Goal: Information Seeking & Learning: Learn about a topic

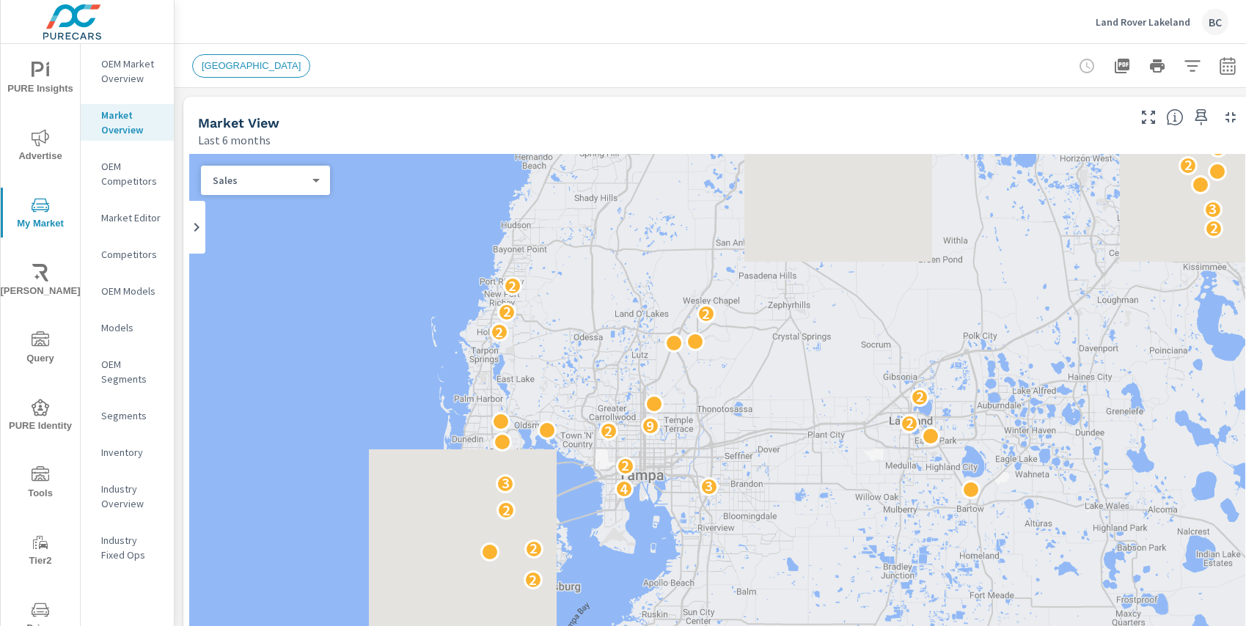
scroll to position [2639, 0]
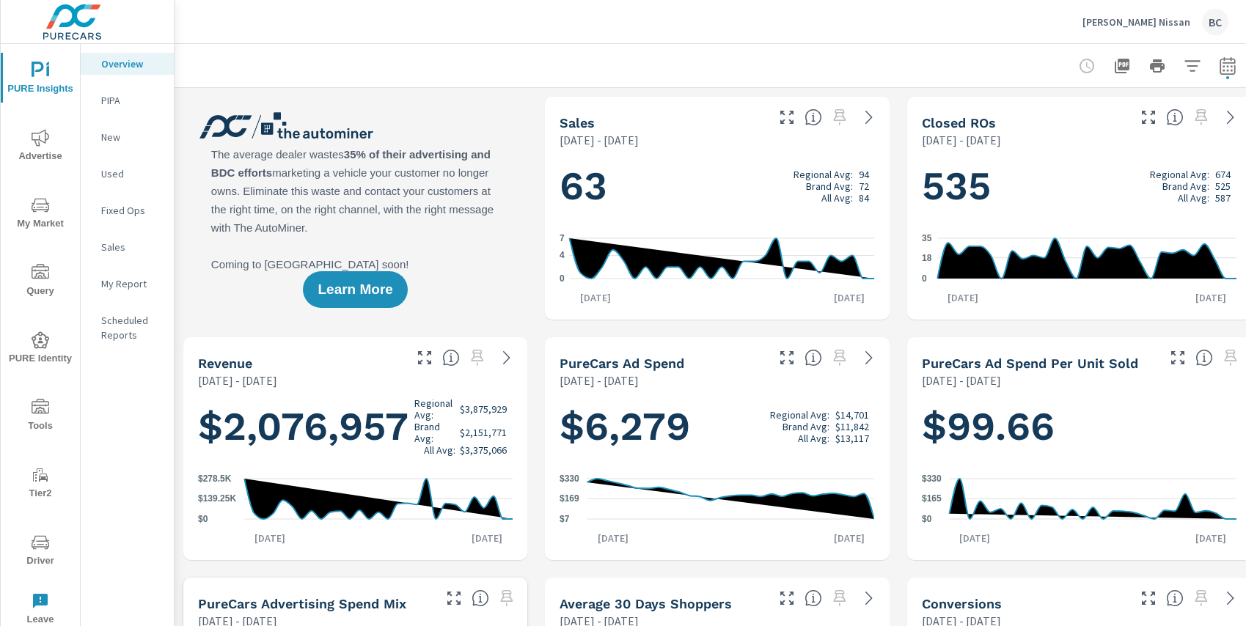
click at [1139, 21] on p "[PERSON_NAME] Nissan" at bounding box center [1136, 21] width 108 height 13
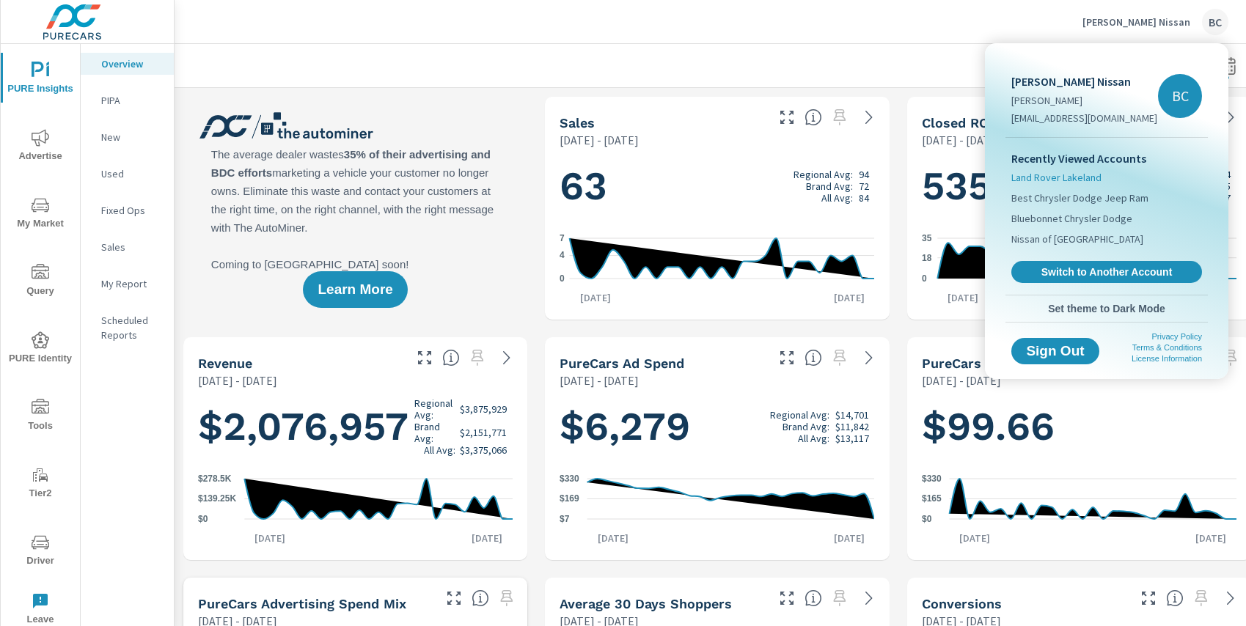
click at [1062, 179] on span "Land Rover Lakeland" at bounding box center [1056, 177] width 90 height 15
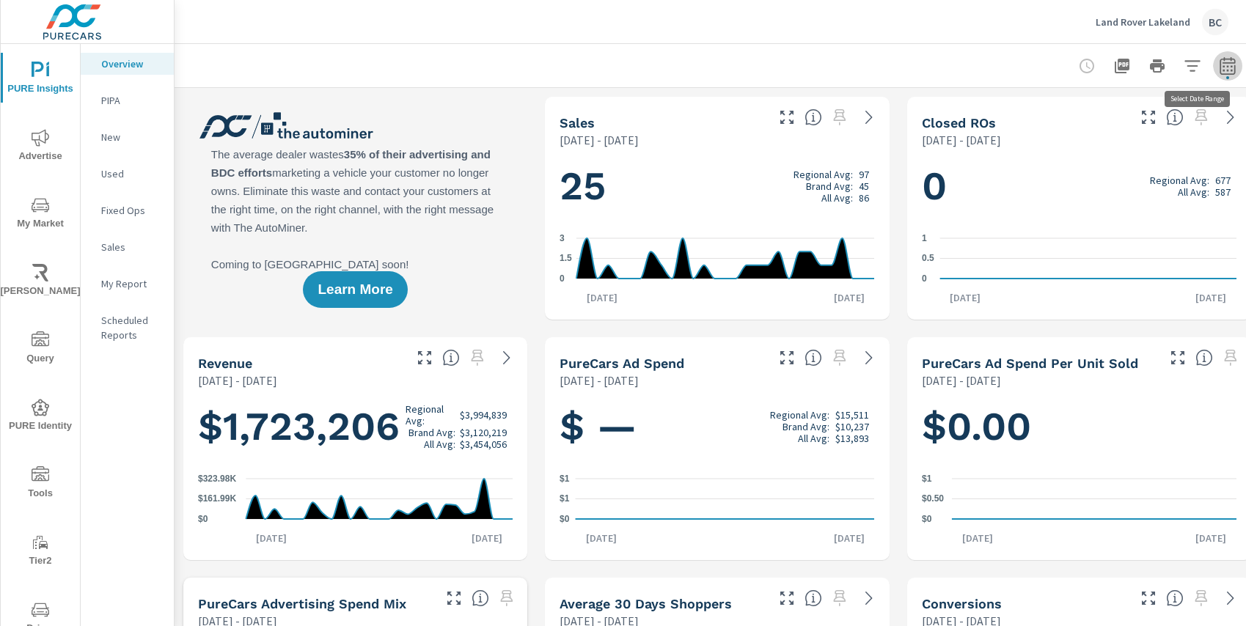
click at [1225, 70] on icon "button" at bounding box center [1228, 66] width 18 height 18
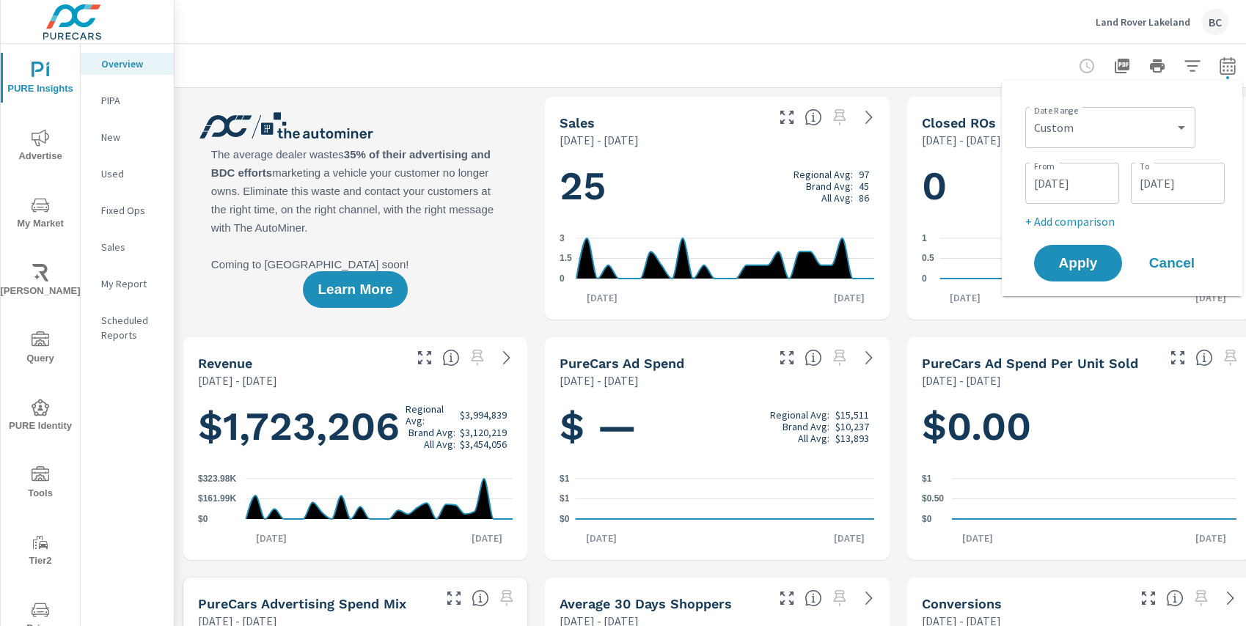
click at [898, 70] on div at bounding box center [717, 65] width 1050 height 43
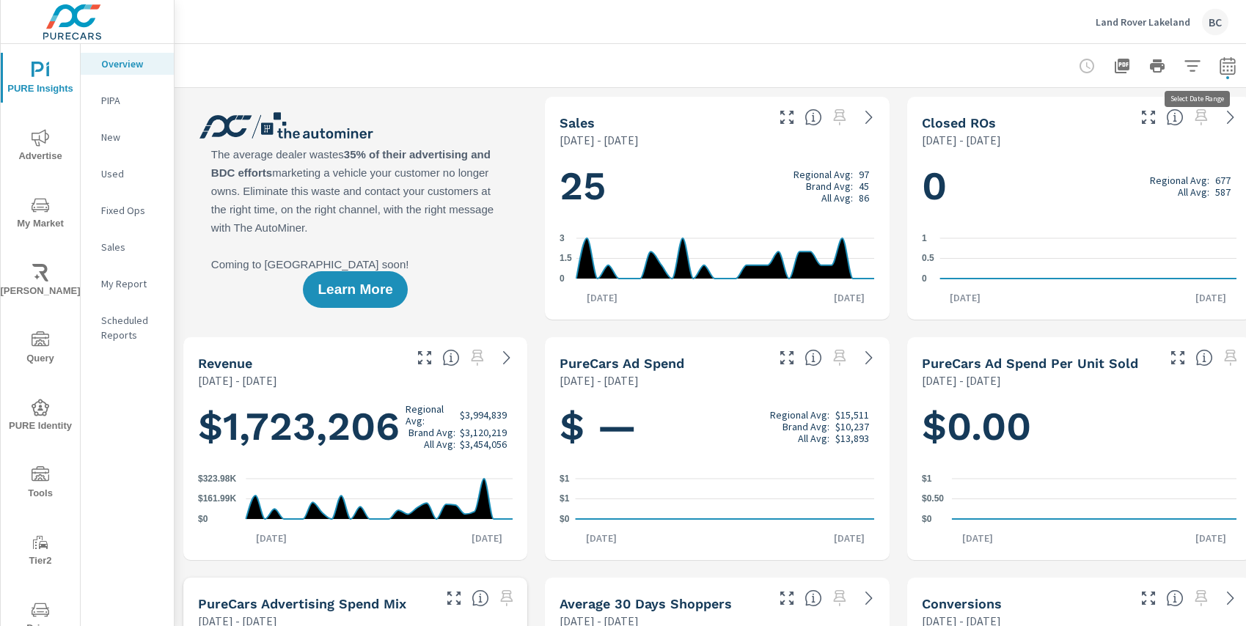
click at [1232, 65] on icon "button" at bounding box center [1228, 66] width 18 height 18
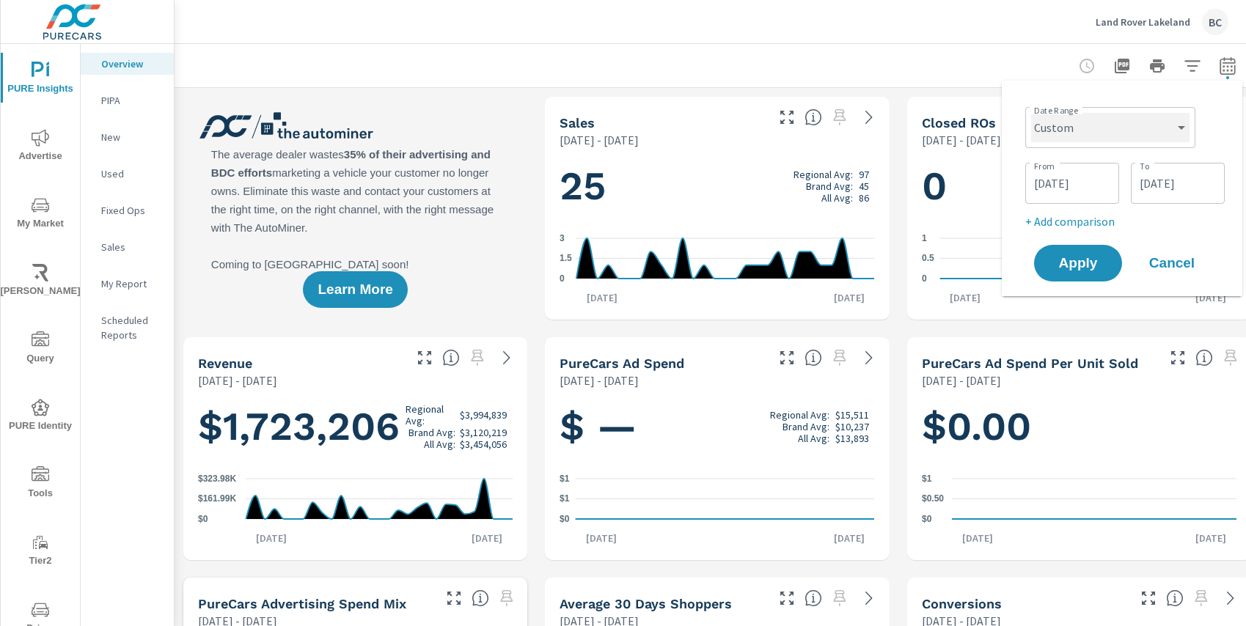
click at [1147, 127] on select "Custom [DATE] Last week Last 7 days Last 14 days Last 30 days Last 45 days Last…" at bounding box center [1110, 127] width 158 height 29
click at [1031, 113] on select "Custom [DATE] Last week Last 7 days Last 14 days Last 30 days Last 45 days Last…" at bounding box center [1110, 127] width 158 height 29
select select "Last 30 days"
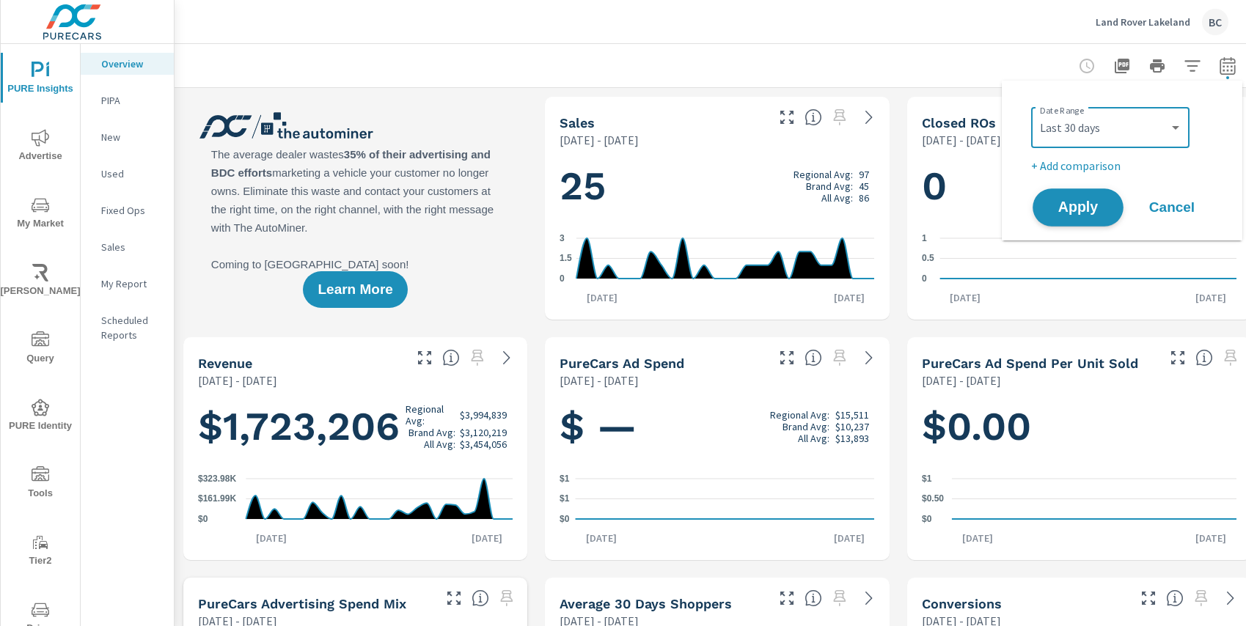
click at [1085, 207] on span "Apply" at bounding box center [1078, 208] width 60 height 14
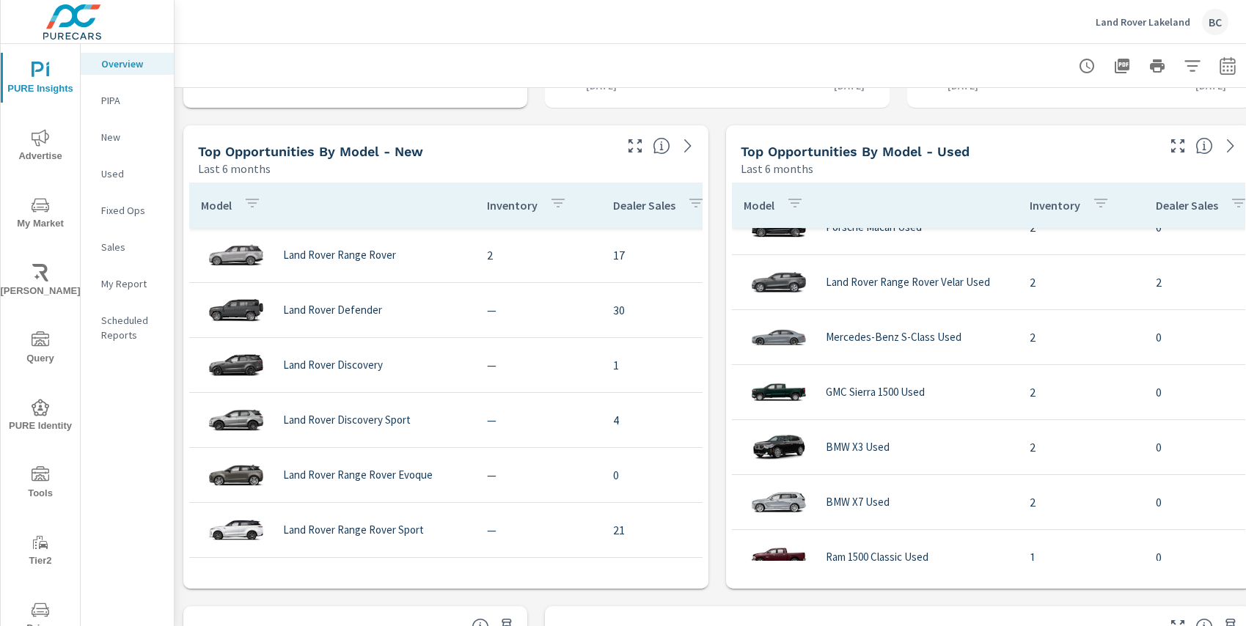
scroll to position [565, 0]
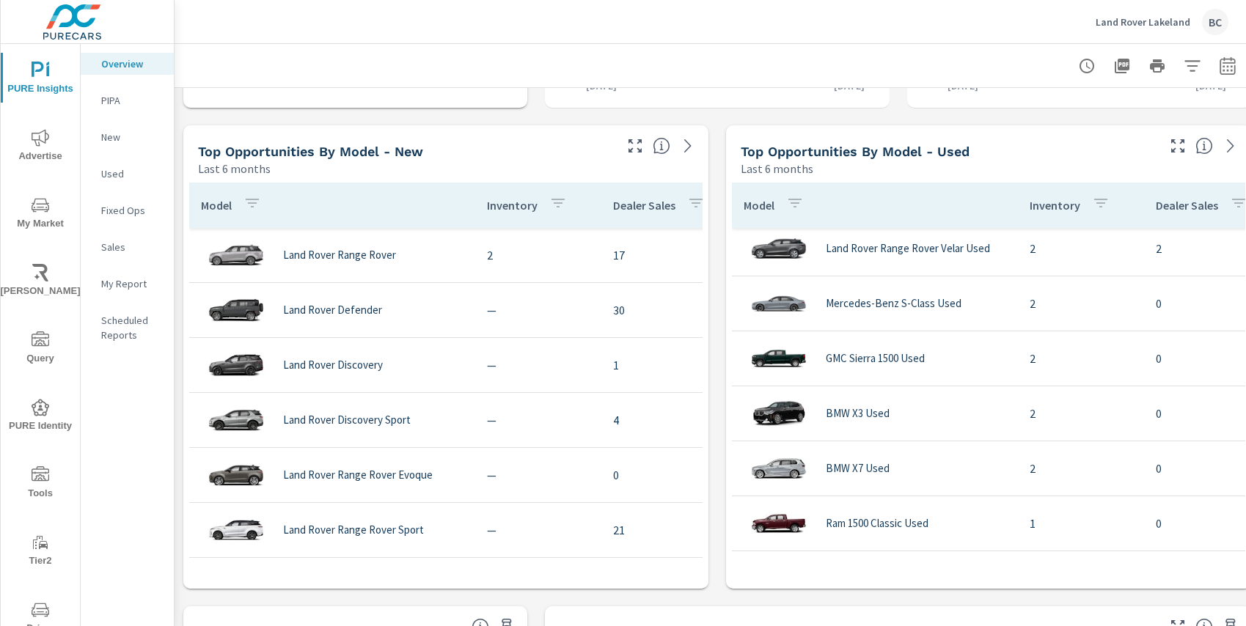
scroll to position [199, 0]
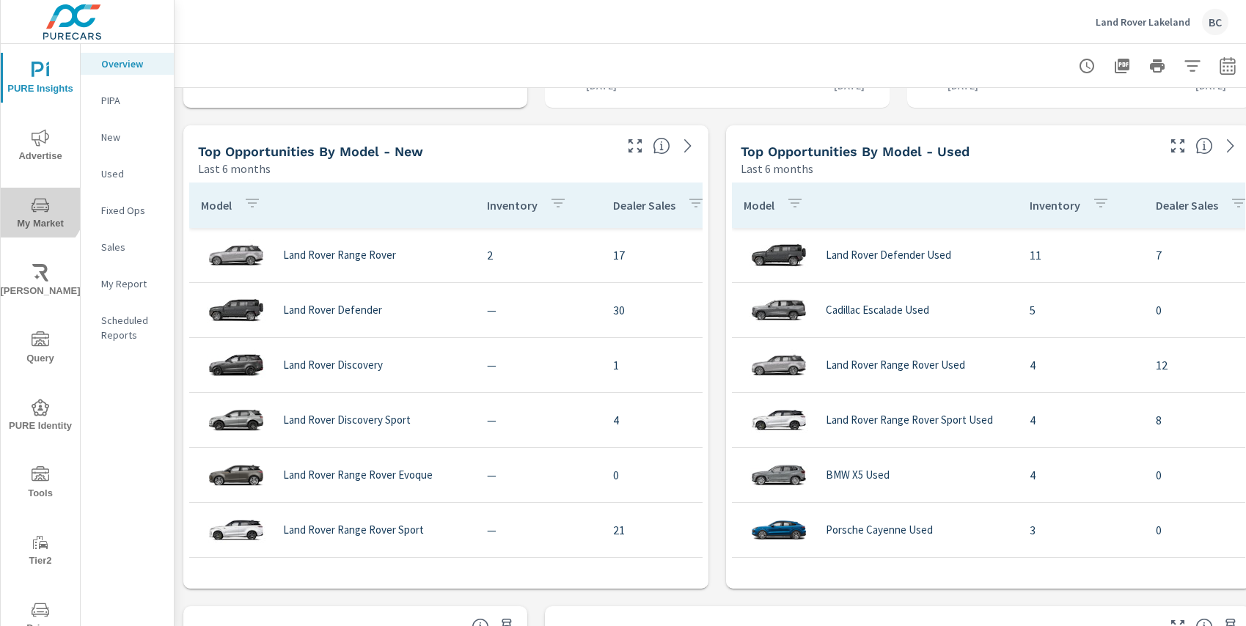
click at [37, 208] on icon "nav menu" at bounding box center [41, 205] width 18 height 18
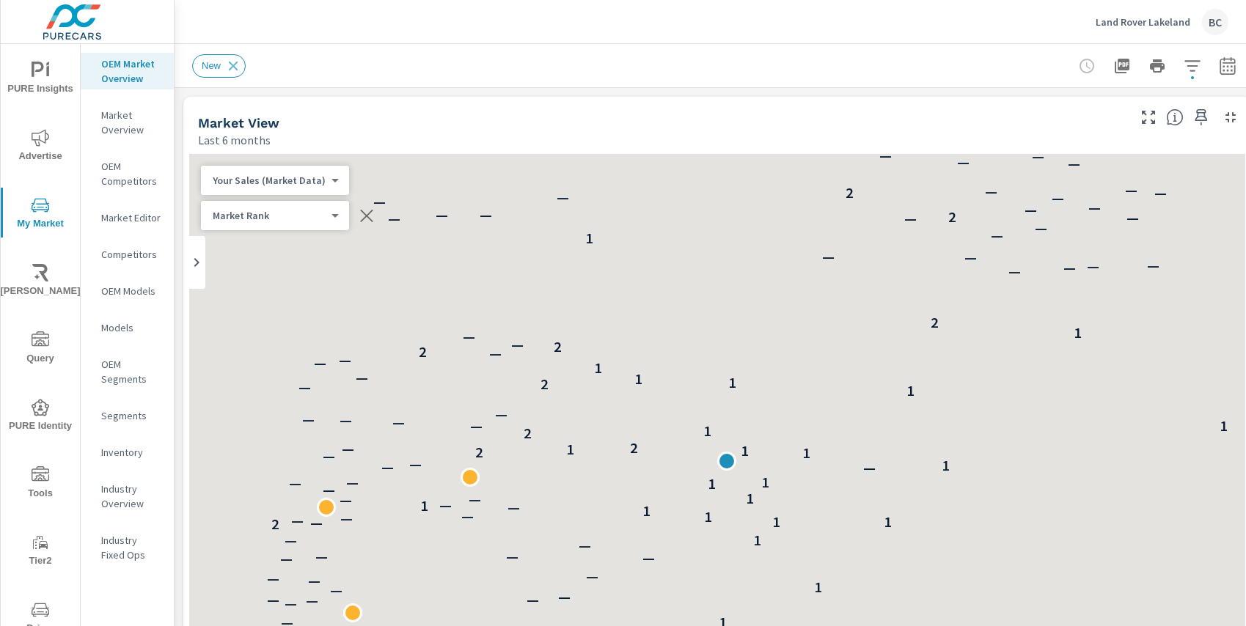
scroll to position [660, 0]
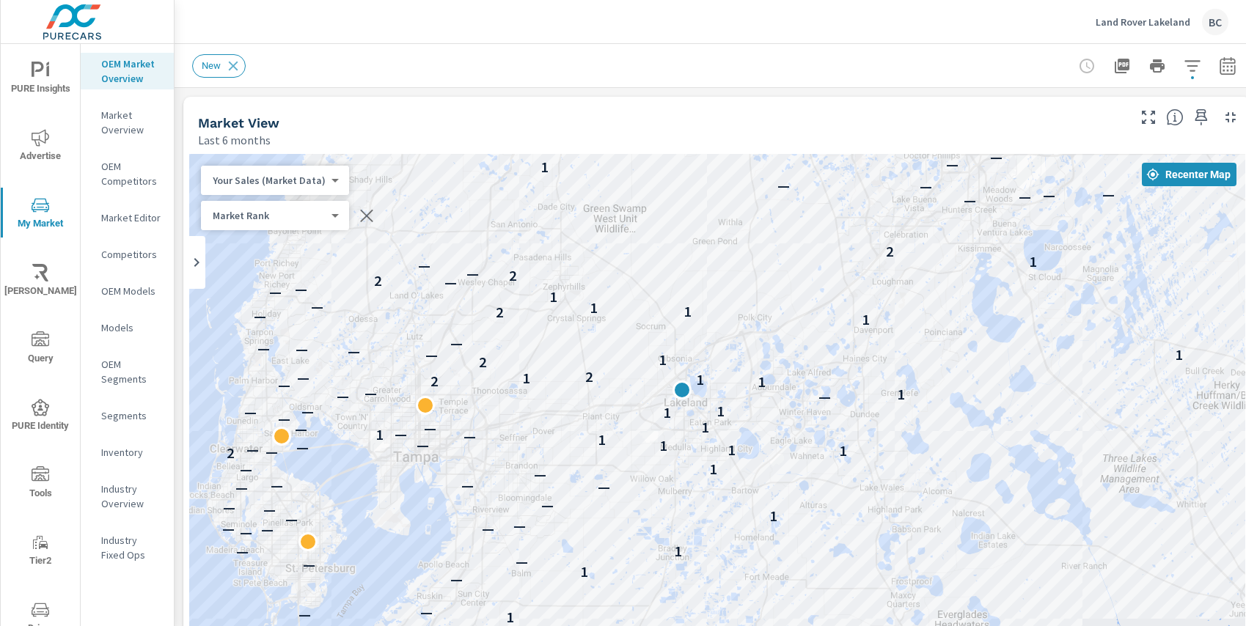
drag, startPoint x: 828, startPoint y: 325, endPoint x: 786, endPoint y: 256, distance: 81.0
click at [786, 256] on div "— — — — — — — — — — — — — 1 — — — 1 — 1 — — — 1 — — — 1 — — — — — — 1 — — — — —…" at bounding box center [717, 451] width 1056 height 595
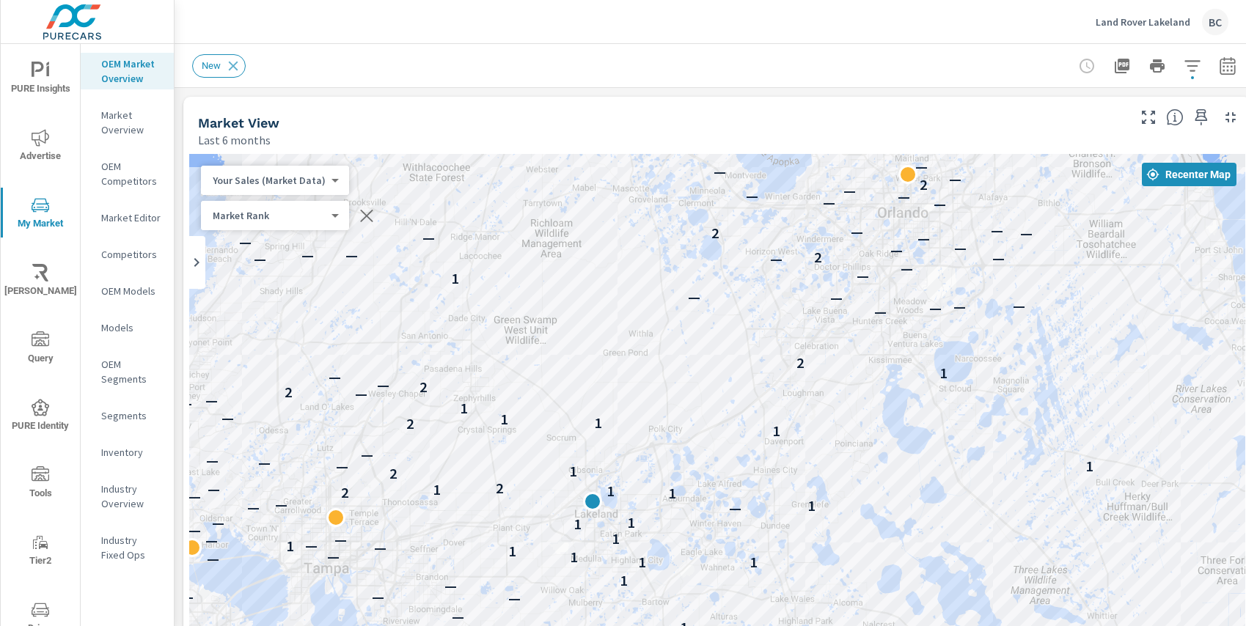
drag, startPoint x: 863, startPoint y: 276, endPoint x: 782, endPoint y: 390, distance: 139.4
click at [782, 390] on div "— — — — — — — — — — — — — 1 — — — 1 — 1 — — — 1 — — — 1 — — — — — — 1 — — — — —…" at bounding box center [717, 451] width 1056 height 595
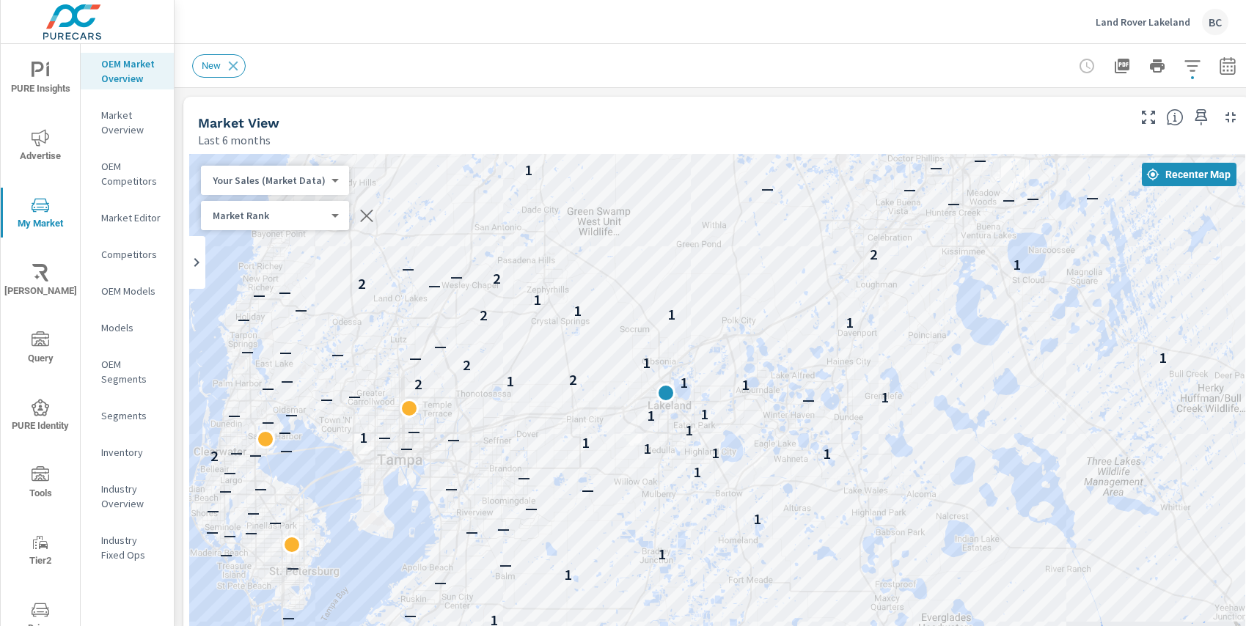
drag, startPoint x: 697, startPoint y: 409, endPoint x: 772, endPoint y: 287, distance: 143.2
click at [772, 287] on div "— — — — — — — — — — — — — 1 — — — 1 — 1 — — — 1 — — — 1 — — — — — — 1 — — — — —…" at bounding box center [717, 451] width 1056 height 595
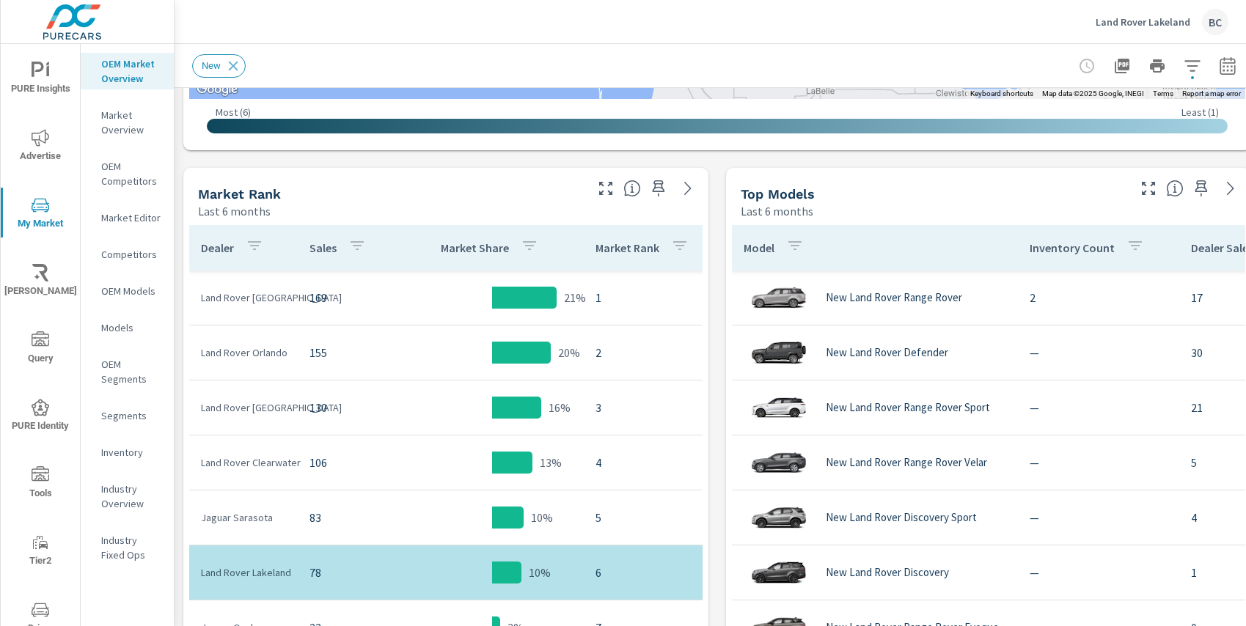
scroll to position [711, 0]
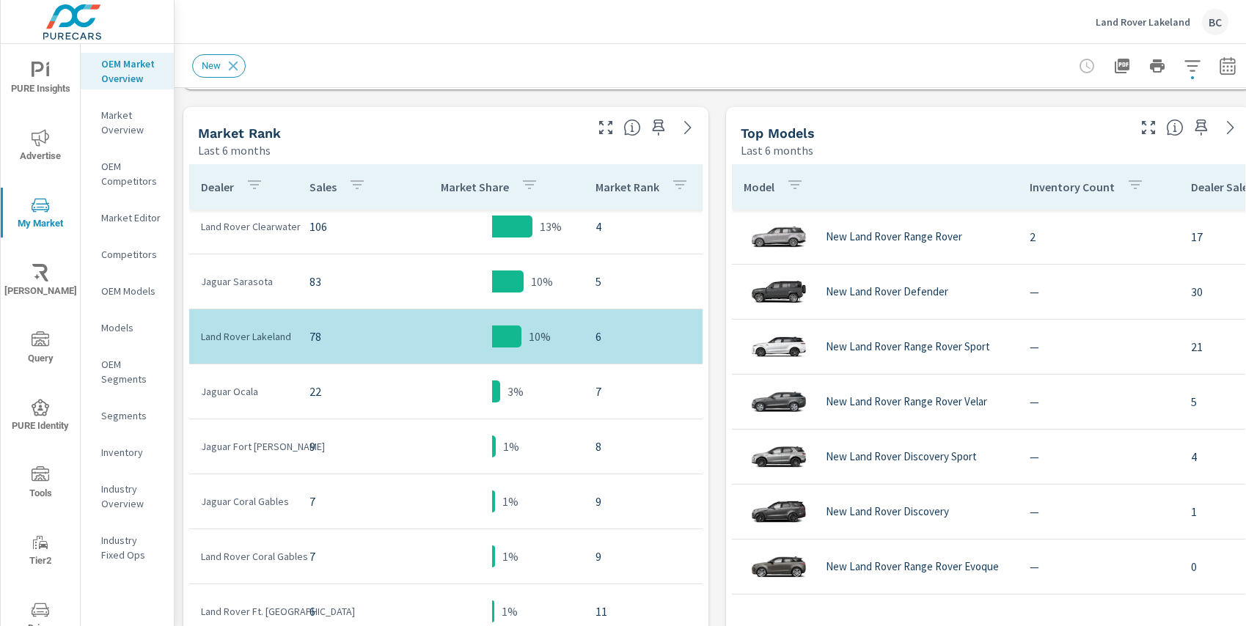
scroll to position [197, 0]
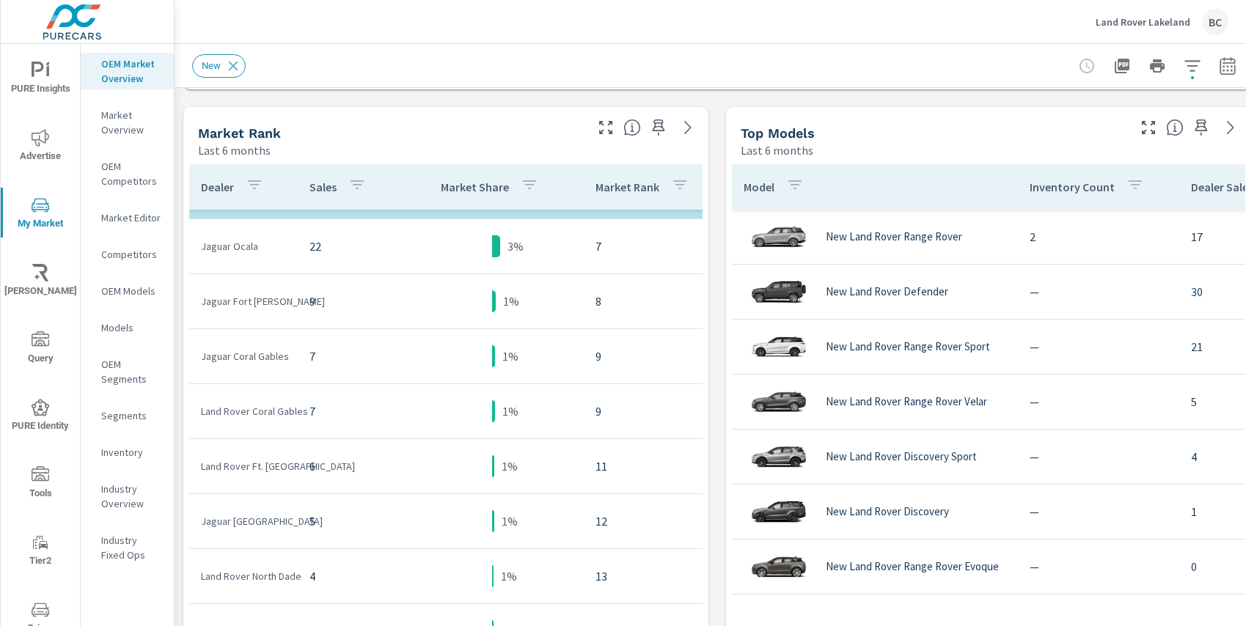
scroll to position [328, 0]
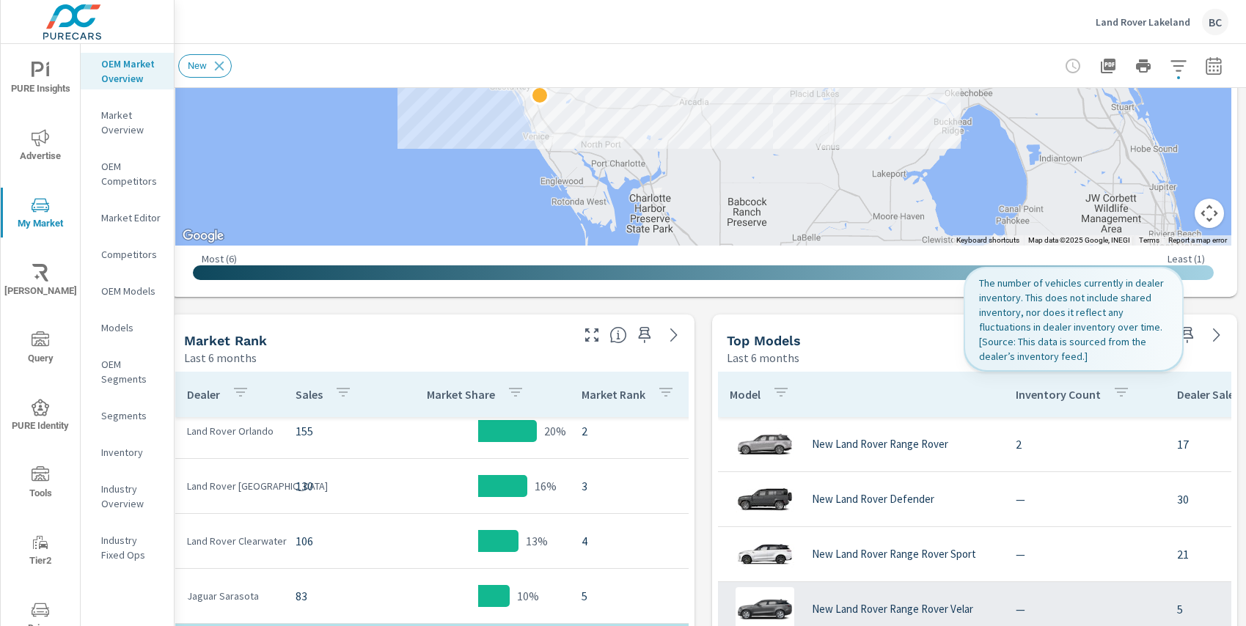
scroll to position [504, 25]
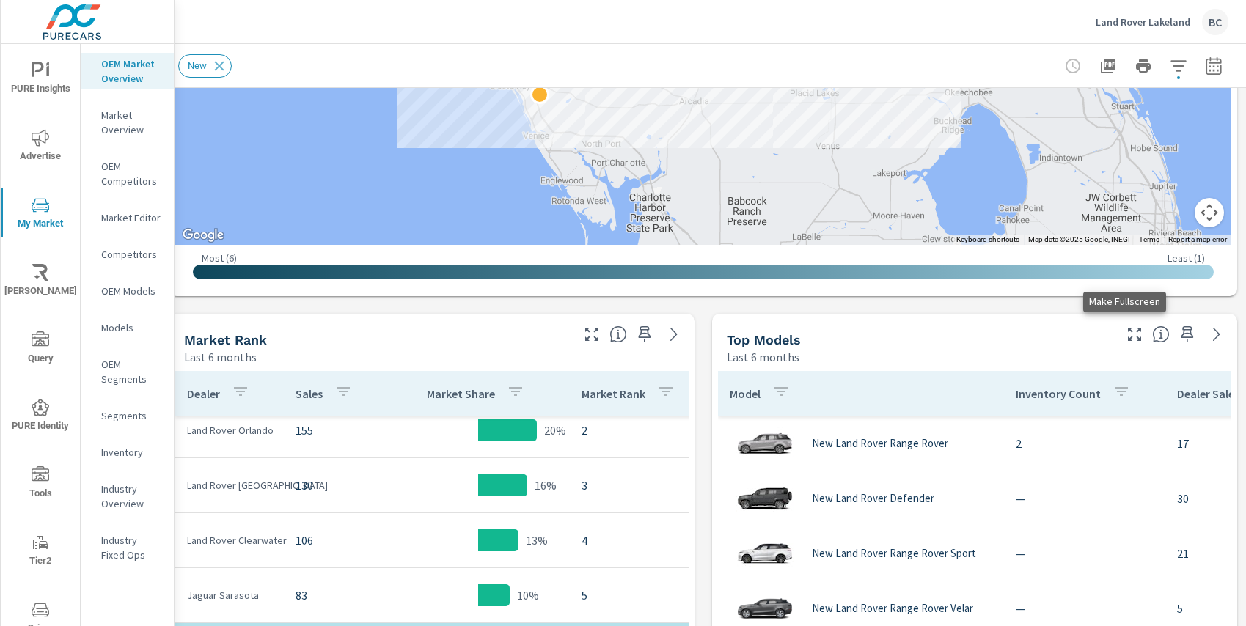
click at [1128, 337] on icon "button" at bounding box center [1134, 334] width 13 height 13
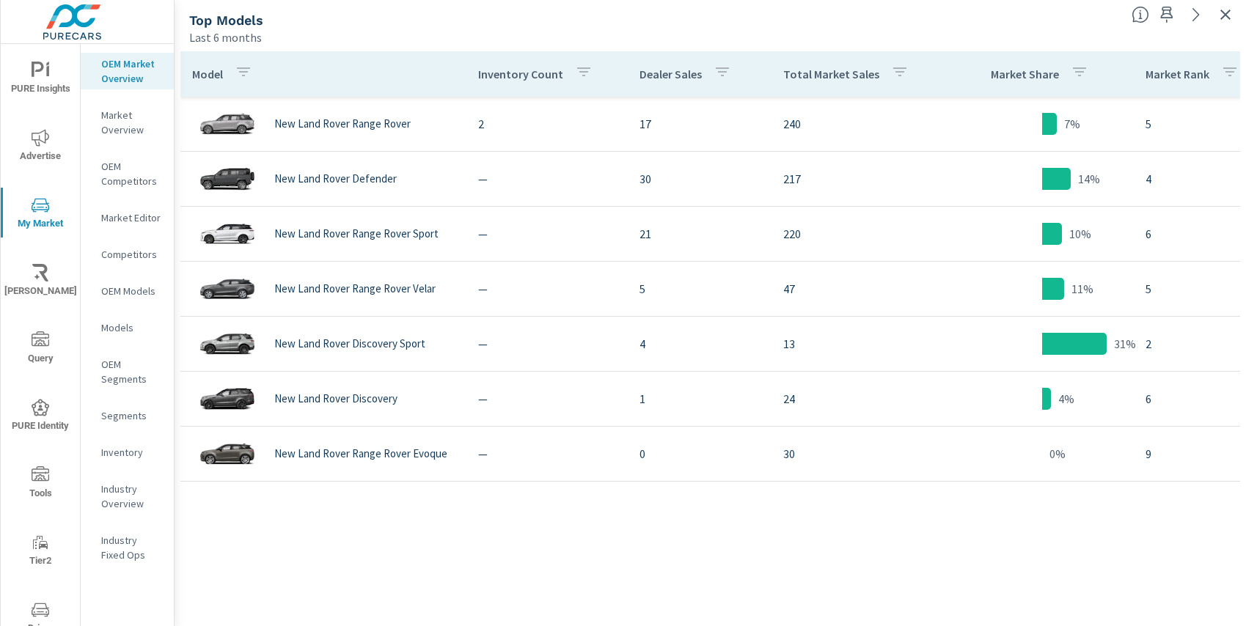
scroll to position [0, 14]
click at [1224, 15] on icon "button" at bounding box center [1225, 15] width 10 height 10
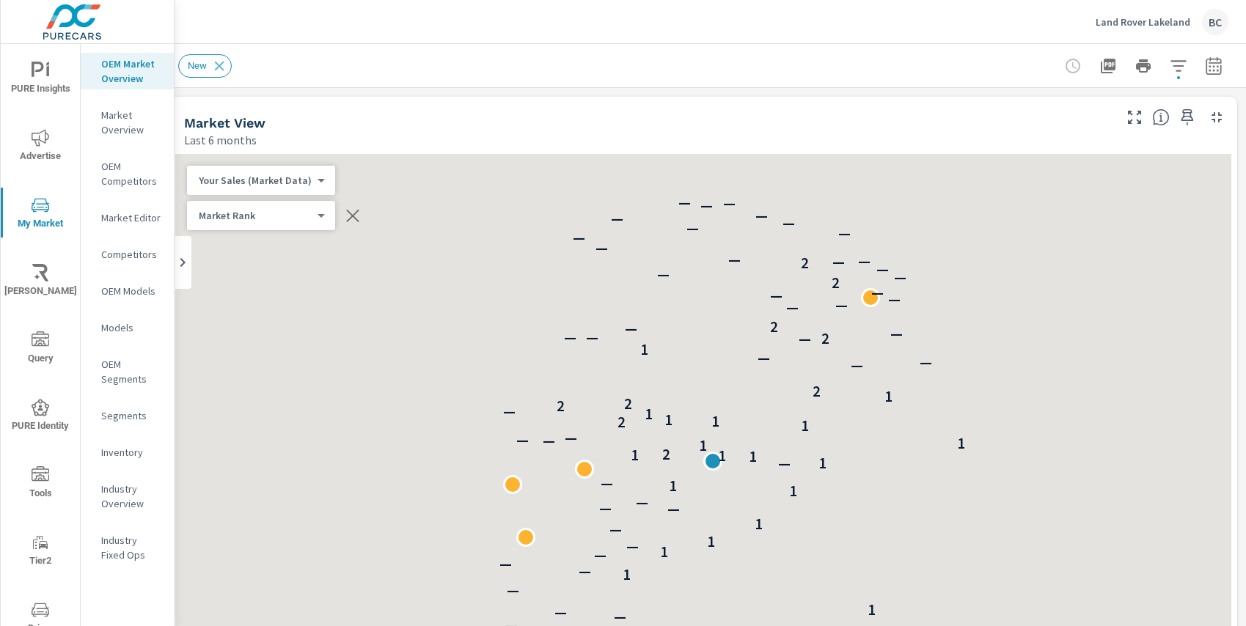
scroll to position [660, 0]
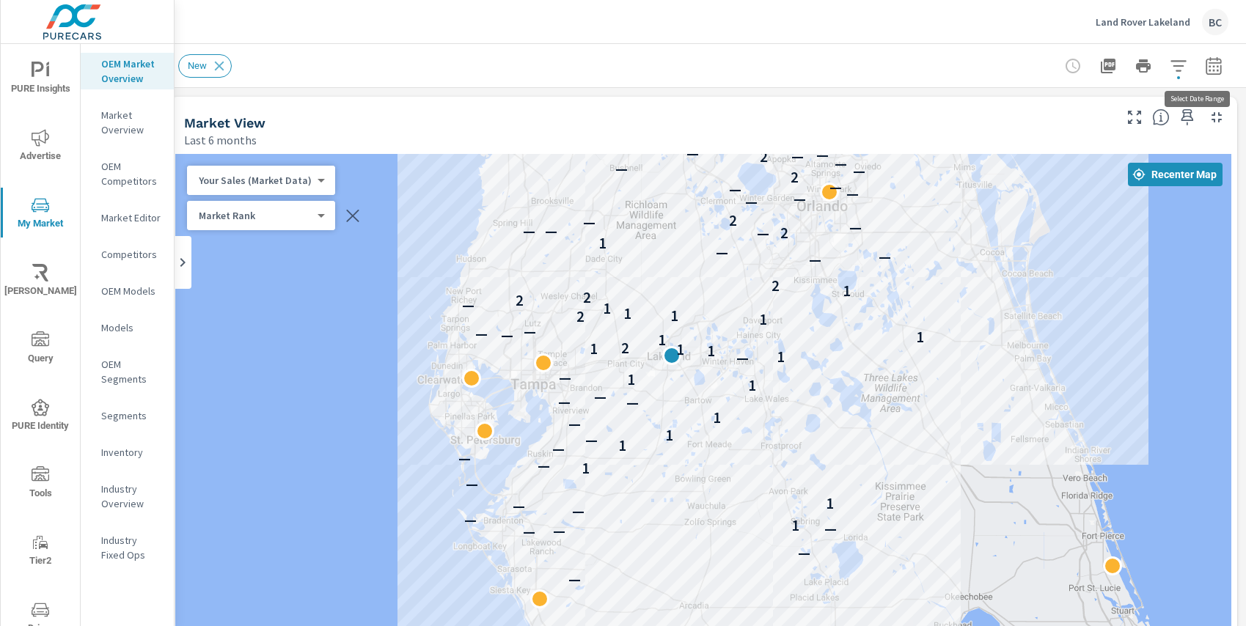
click at [1213, 71] on icon "button" at bounding box center [1214, 66] width 18 height 18
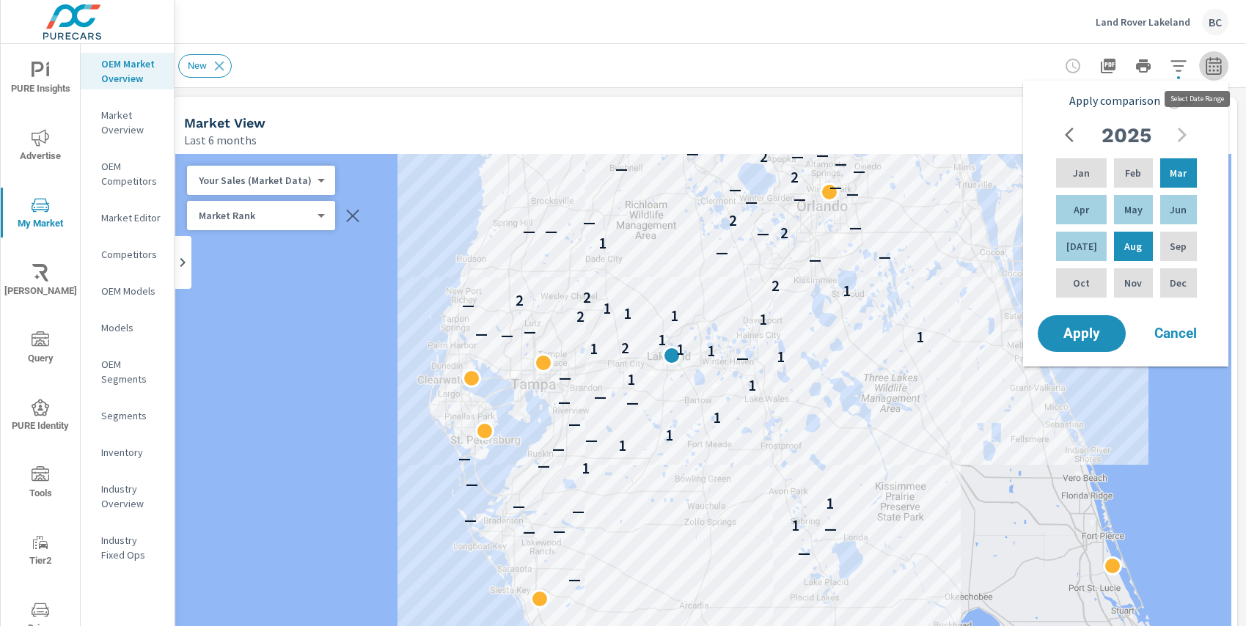
click at [1209, 68] on icon "button" at bounding box center [1214, 66] width 18 height 18
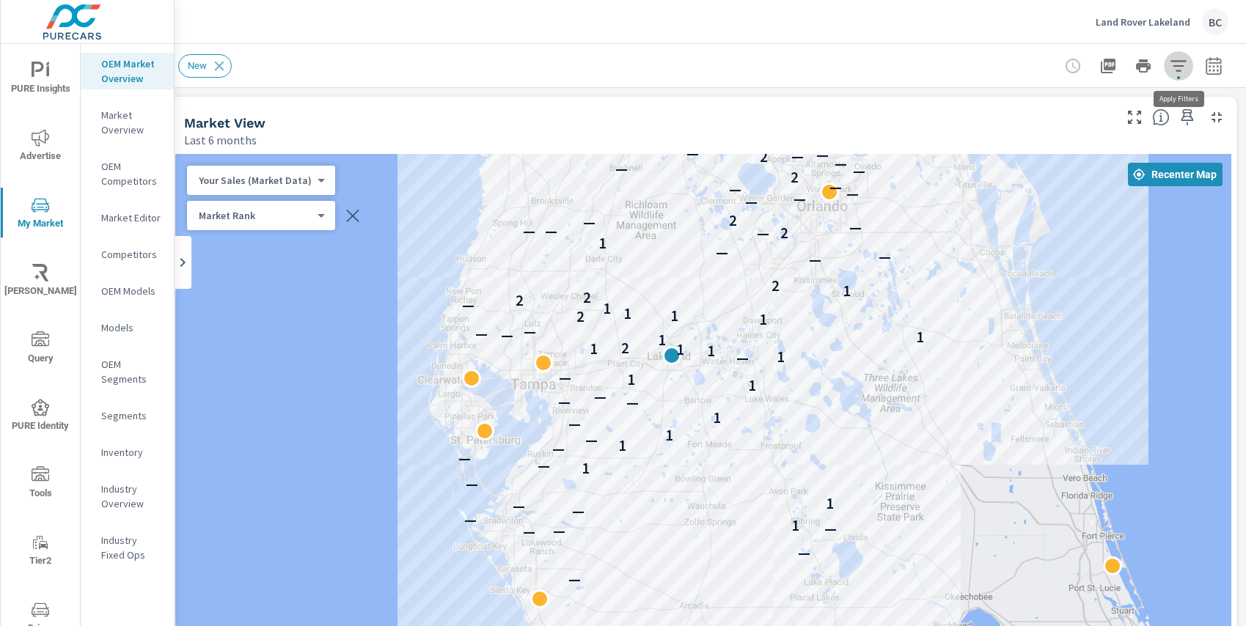
click at [1179, 67] on icon "button" at bounding box center [1178, 66] width 18 height 18
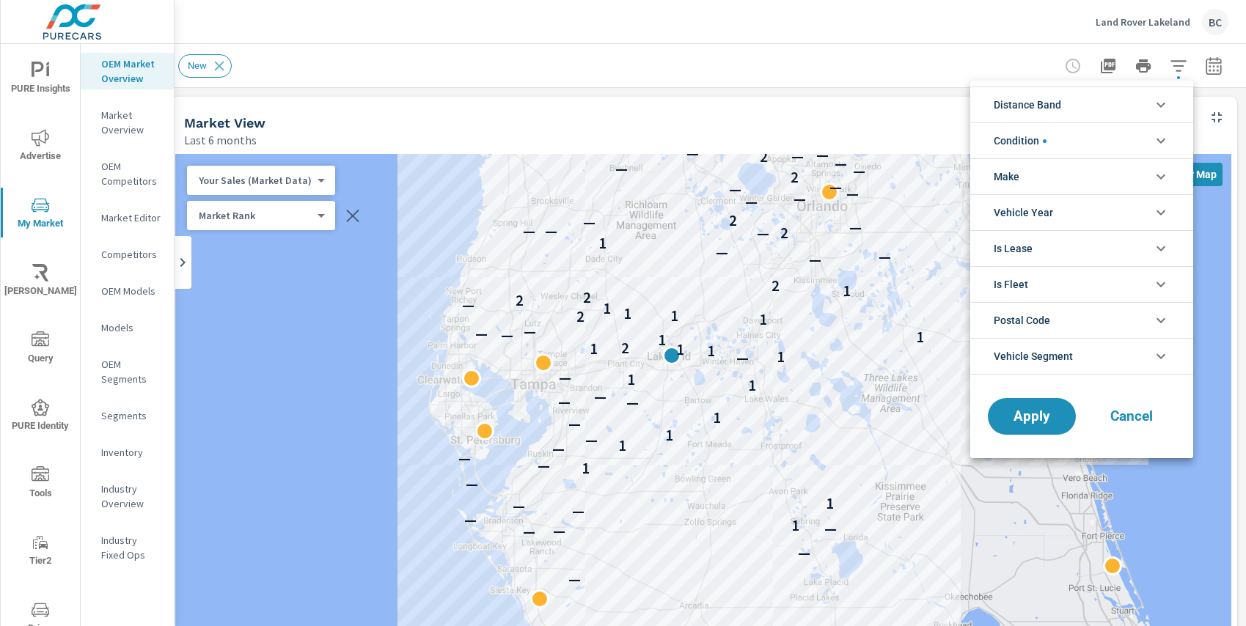
click at [1180, 67] on div at bounding box center [623, 313] width 1246 height 626
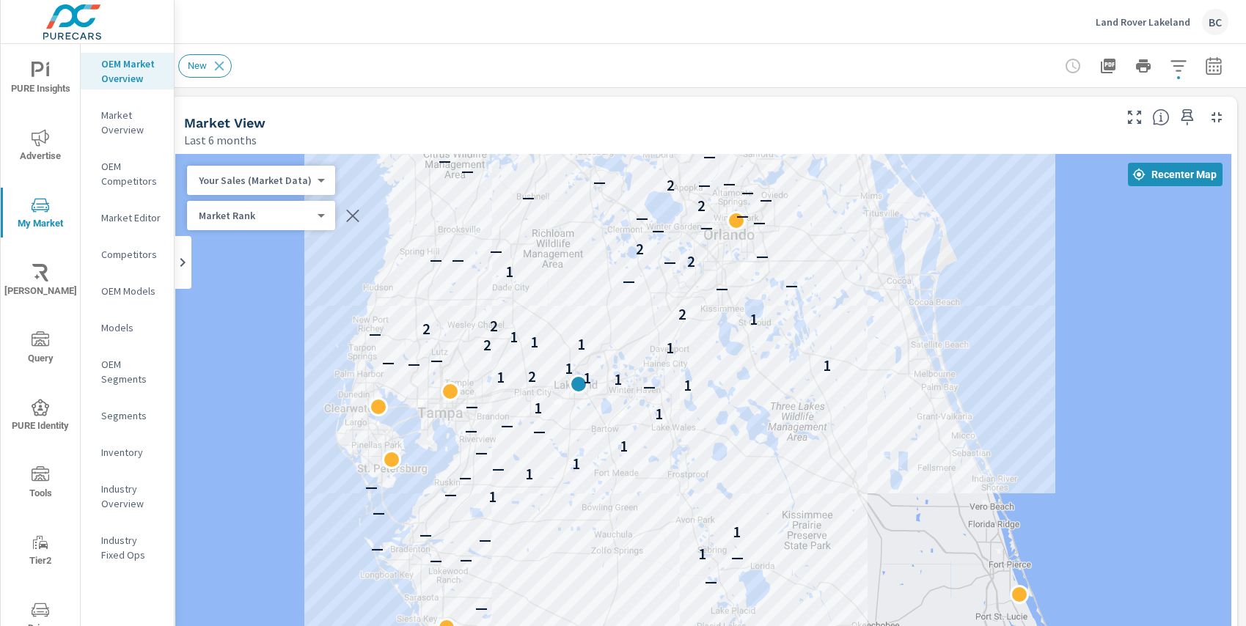
drag, startPoint x: 911, startPoint y: 255, endPoint x: 817, endPoint y: 284, distance: 98.3
click at [817, 284] on div "— — — — — 1 — — — 1 — 1 — — — 1 — 1 — 1 — — — 1 1 — — 1 1 1 1 2 1 1 — — — 1 2 1…" at bounding box center [703, 451] width 1056 height 595
click at [1215, 65] on icon "button" at bounding box center [1214, 66] width 18 height 18
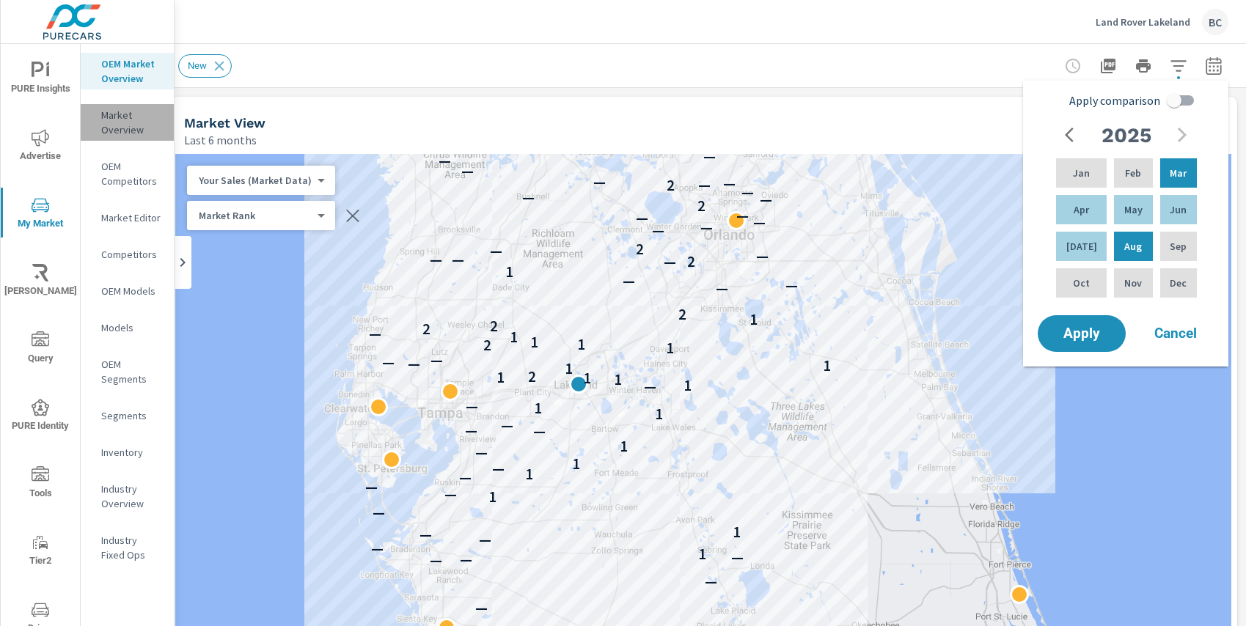
click at [122, 113] on p "Market Overview" at bounding box center [131, 122] width 61 height 29
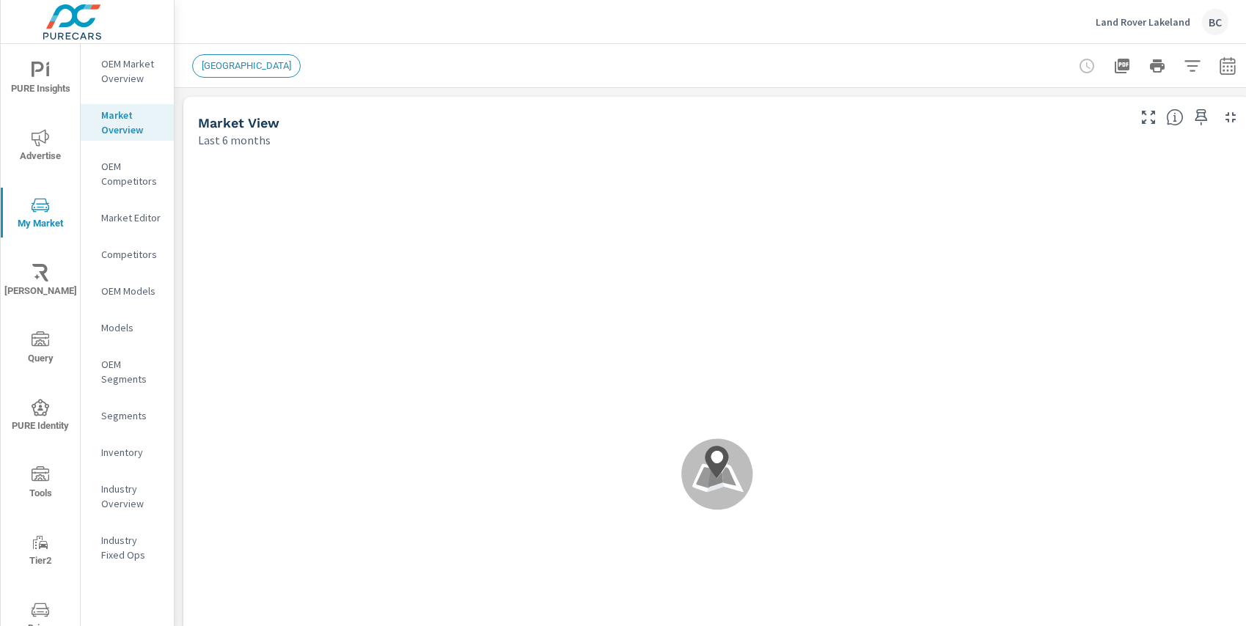
scroll to position [2639, 0]
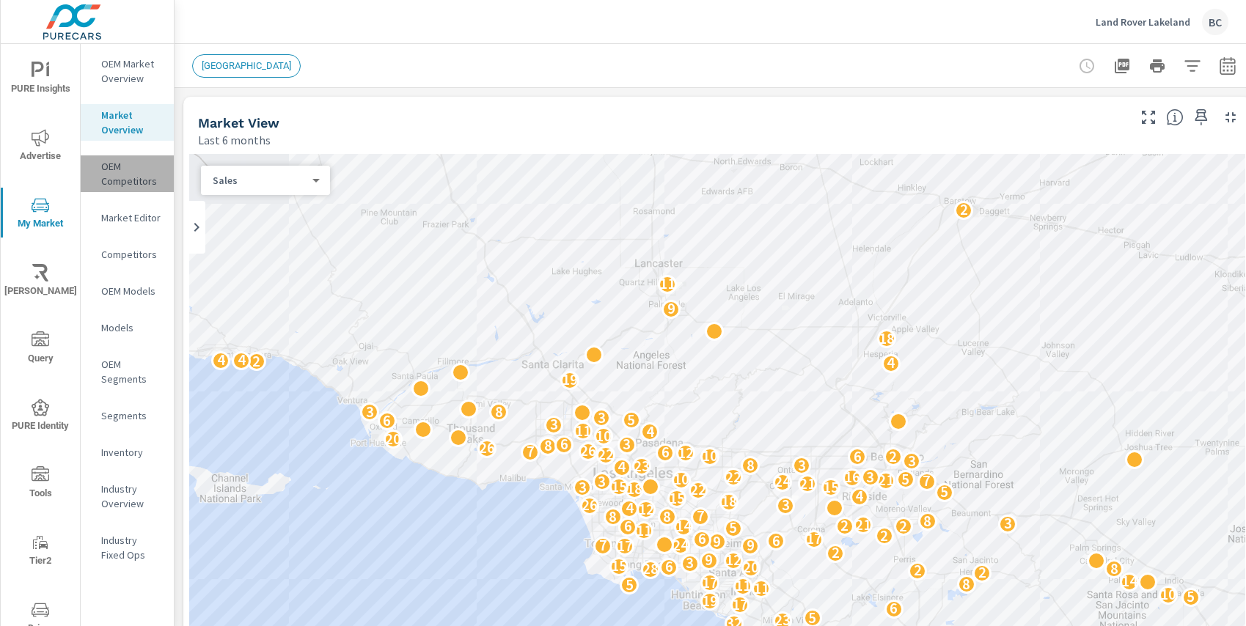
click at [128, 181] on p "OEM Competitors" at bounding box center [131, 173] width 61 height 29
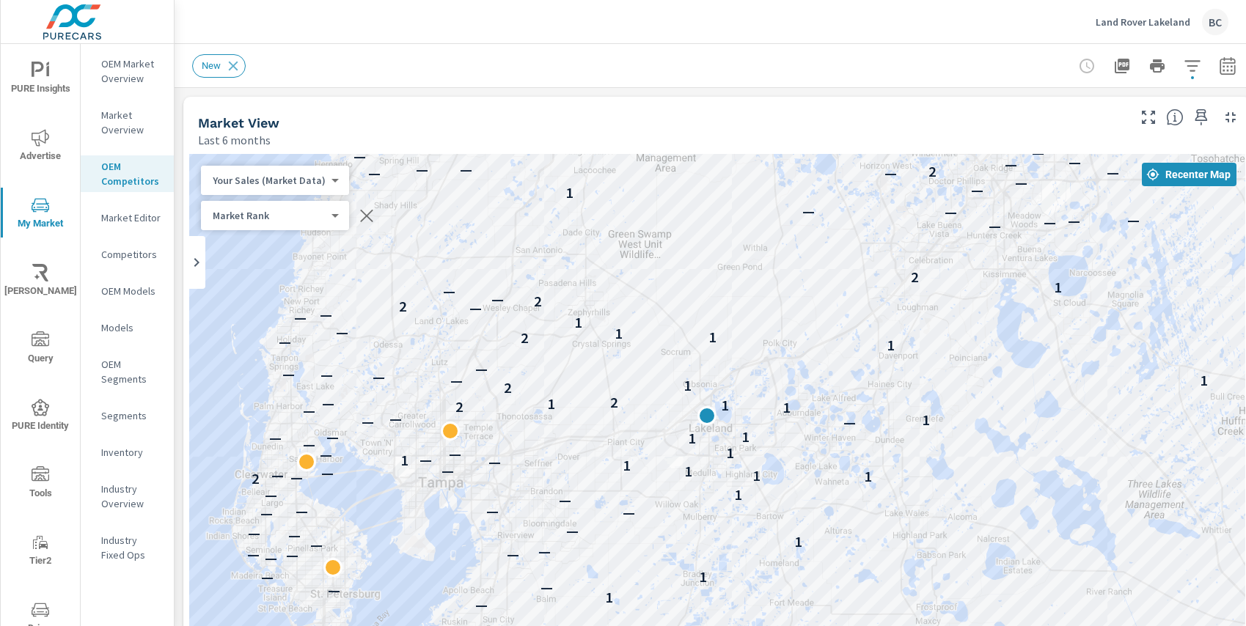
drag, startPoint x: 770, startPoint y: 295, endPoint x: 749, endPoint y: 248, distance: 51.2
click at [749, 248] on div "— — — — — — — — — — — — — 1 — — — 1 — 1 — — — 1 — — — 1 — — — — — — 1 — — — — —…" at bounding box center [717, 451] width 1056 height 595
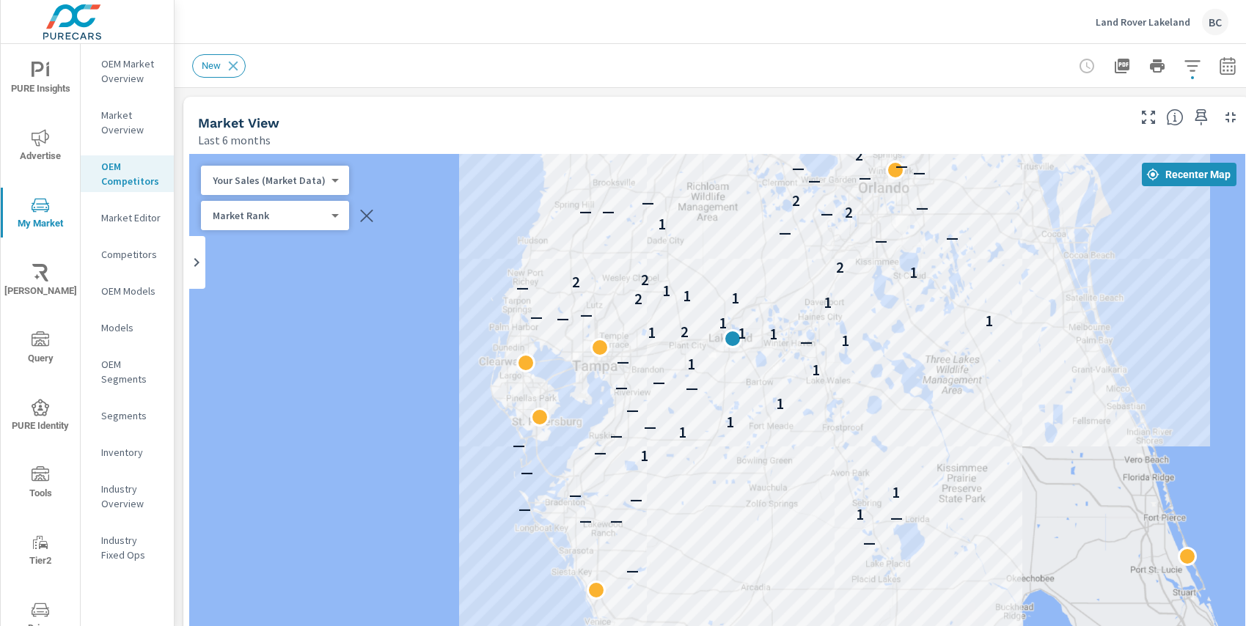
scroll to position [660, 0]
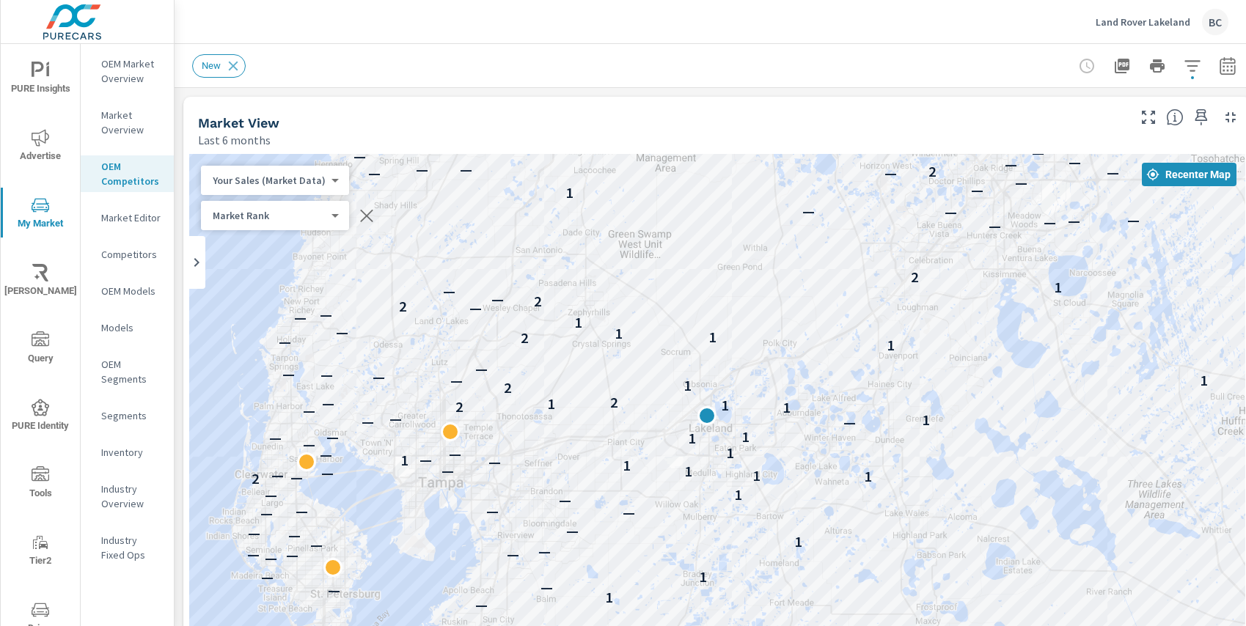
click at [106, 73] on p "OEM Market Overview" at bounding box center [131, 70] width 61 height 29
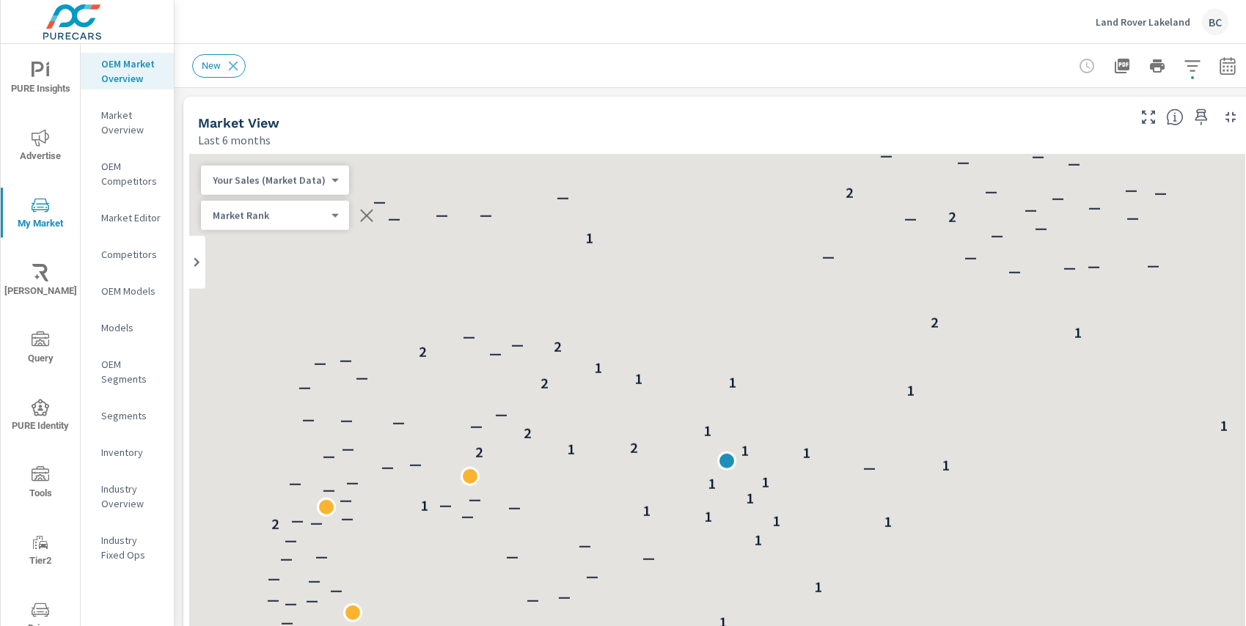
scroll to position [660, 0]
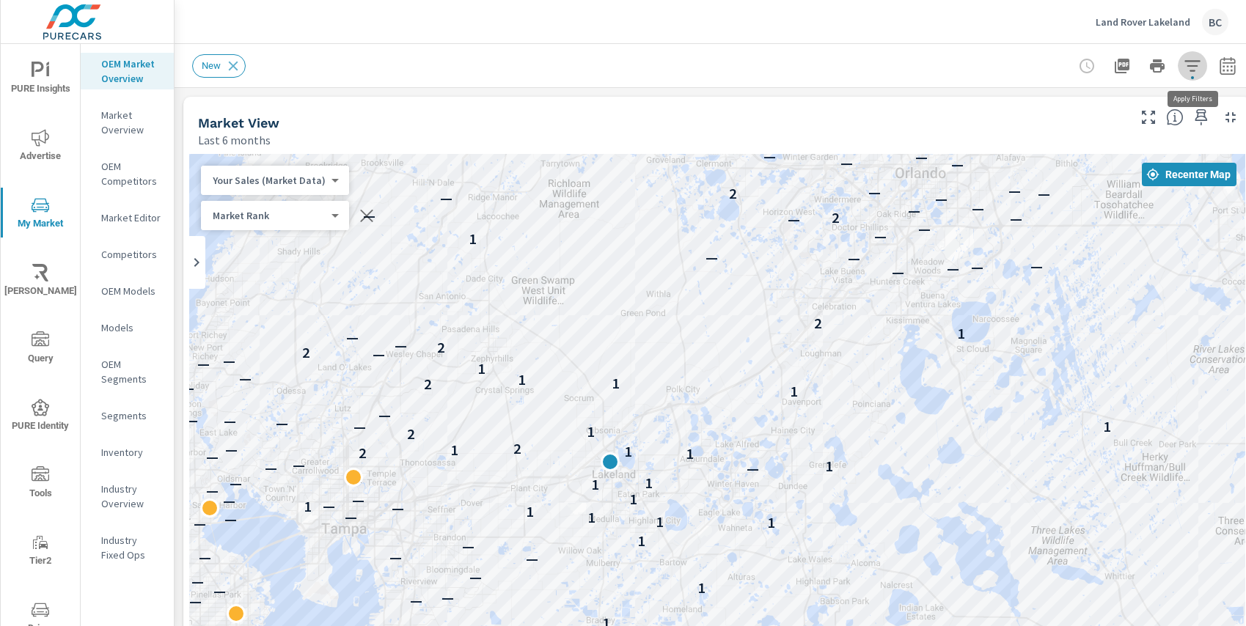
click at [1196, 67] on icon "button" at bounding box center [1192, 66] width 18 height 18
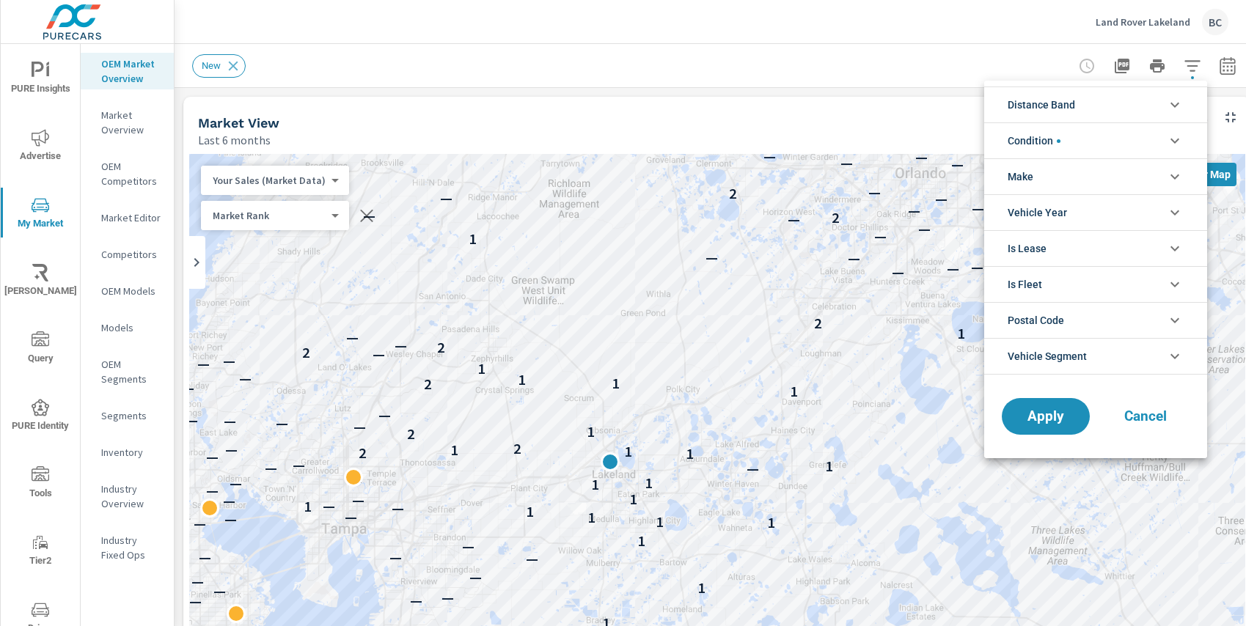
click at [1091, 142] on li "Condition" at bounding box center [1095, 140] width 223 height 36
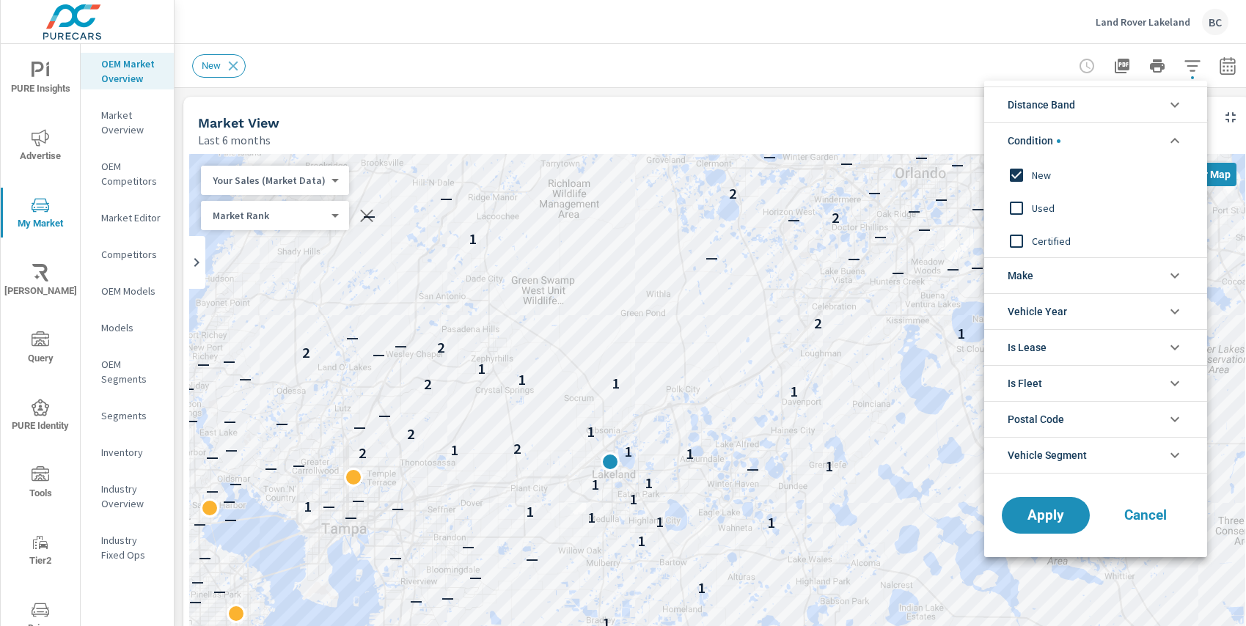
click at [1018, 207] on input "filter options" at bounding box center [1016, 208] width 31 height 31
click at [1031, 515] on span "Apply" at bounding box center [1045, 516] width 60 height 14
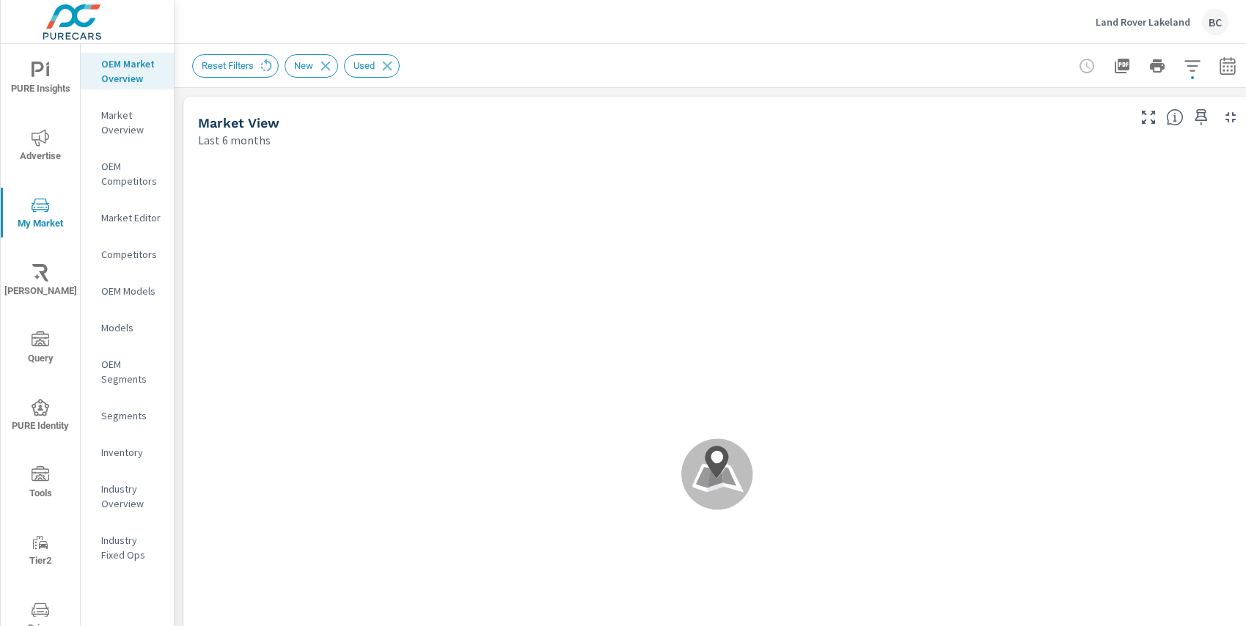
scroll to position [660, 0]
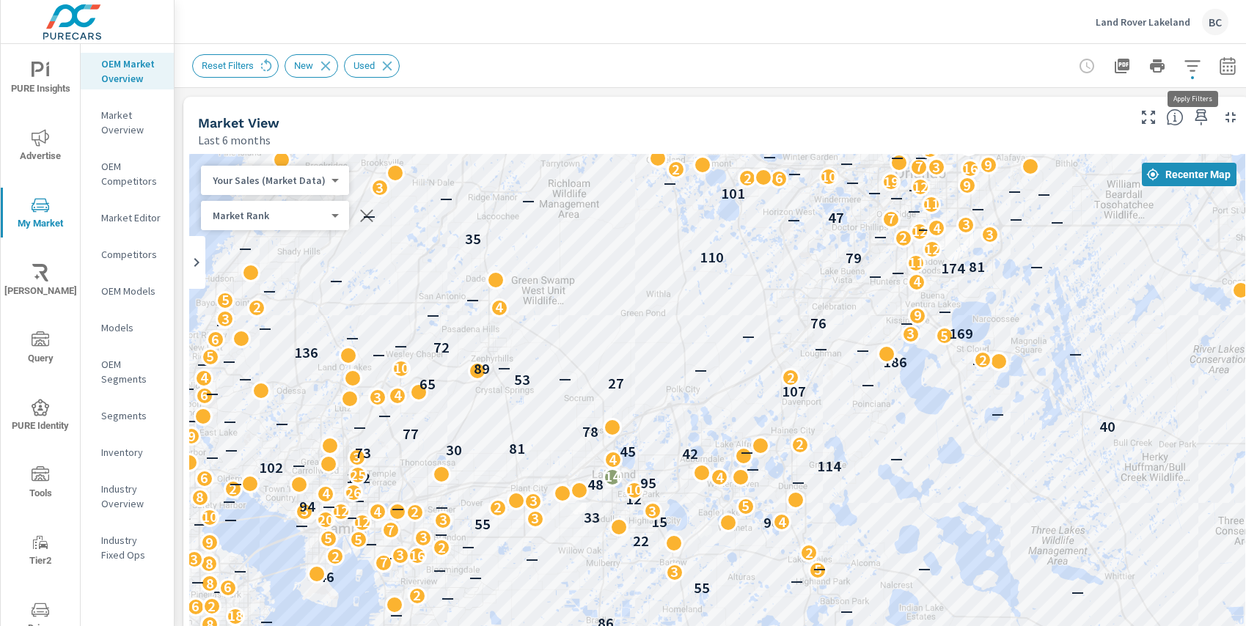
click at [1196, 68] on icon "button" at bounding box center [1192, 66] width 18 height 18
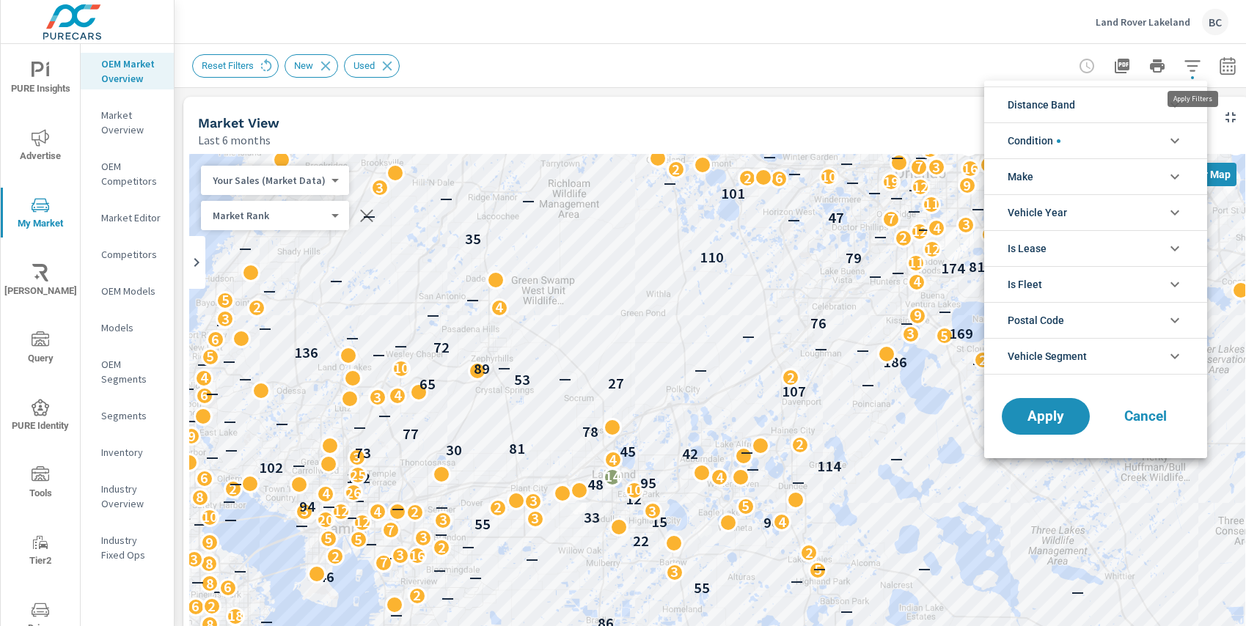
scroll to position [33, 0]
click at [1139, 136] on li "Condition" at bounding box center [1095, 140] width 223 height 36
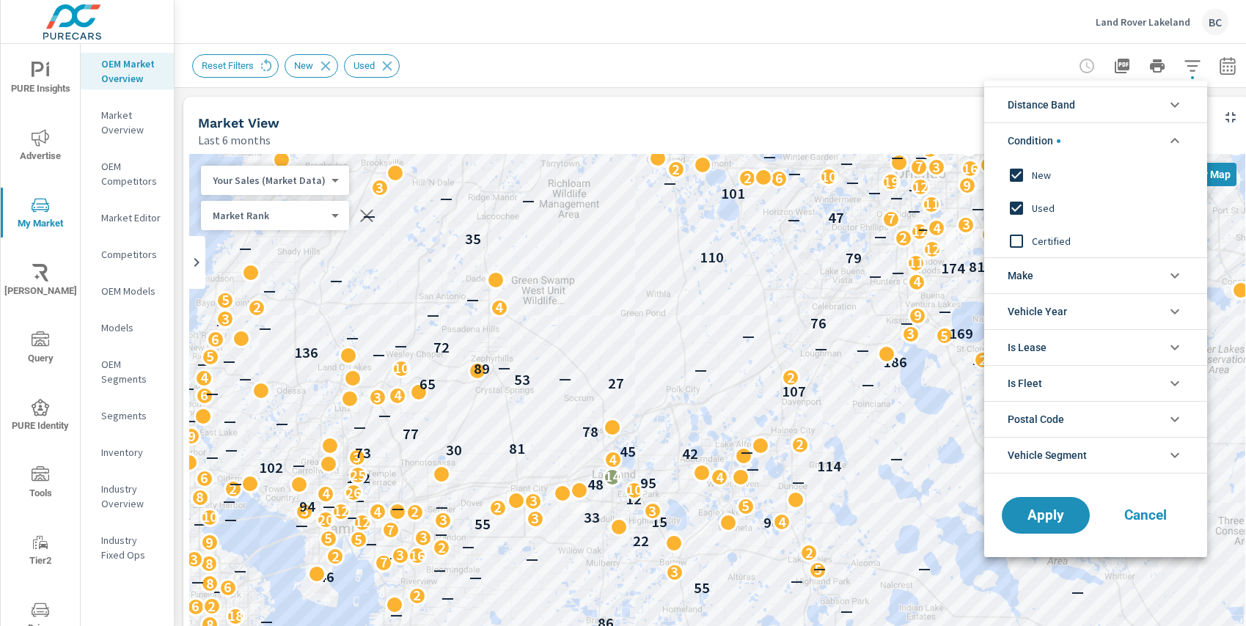
scroll to position [0, 0]
click at [1019, 210] on input "filter options" at bounding box center [1016, 208] width 31 height 31
click at [1046, 521] on span "Apply" at bounding box center [1045, 516] width 60 height 14
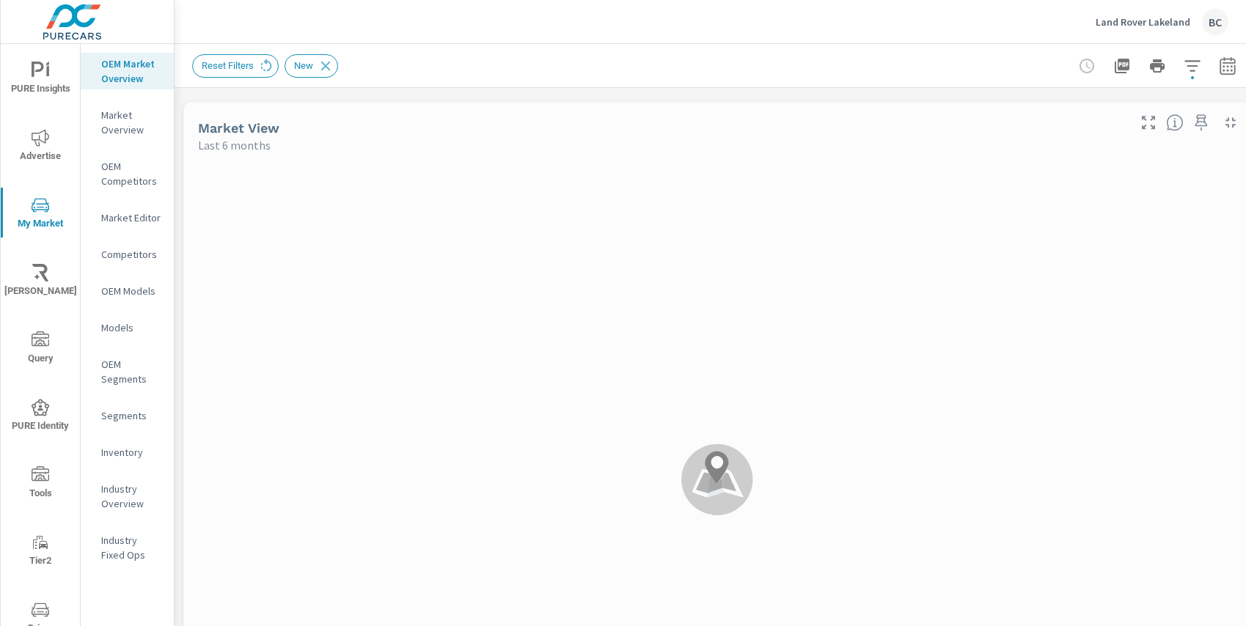
scroll to position [660, 0]
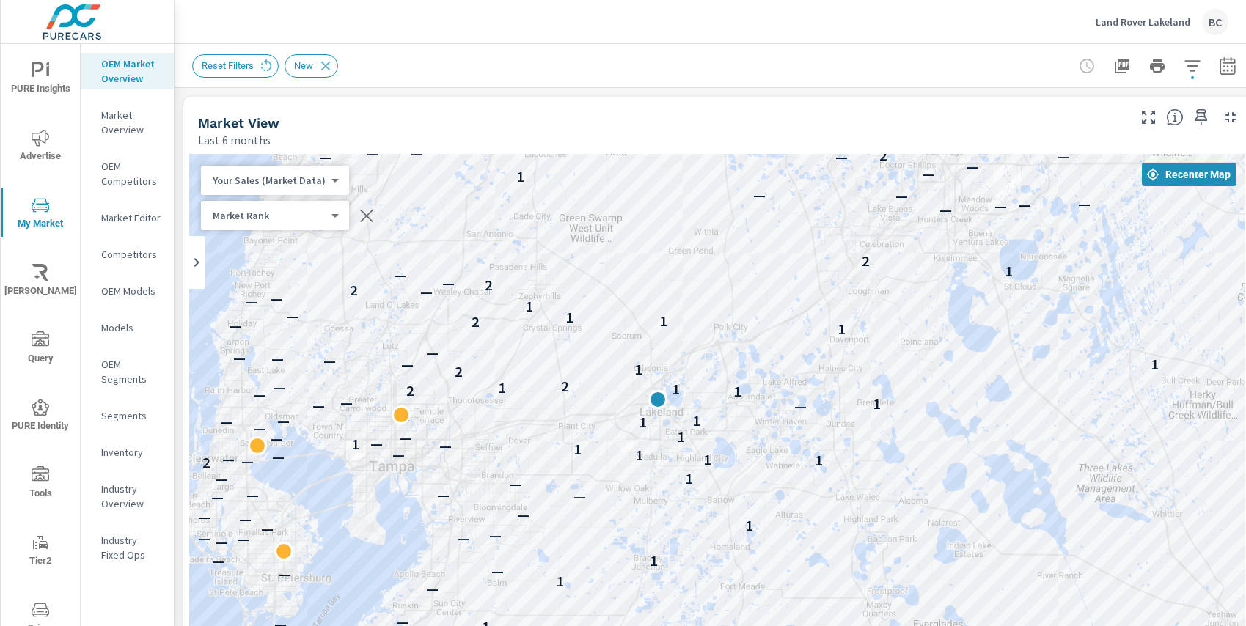
drag, startPoint x: 864, startPoint y: 348, endPoint x: 914, endPoint y: 284, distance: 80.4
click at [914, 284] on div "— — — — — — — — — — — — — 1 — — — 1 — 1 — — — 1 — — — 1 — — — — — — 1 — — — — —…" at bounding box center [717, 451] width 1056 height 595
click at [122, 255] on p "Competitors" at bounding box center [131, 254] width 61 height 15
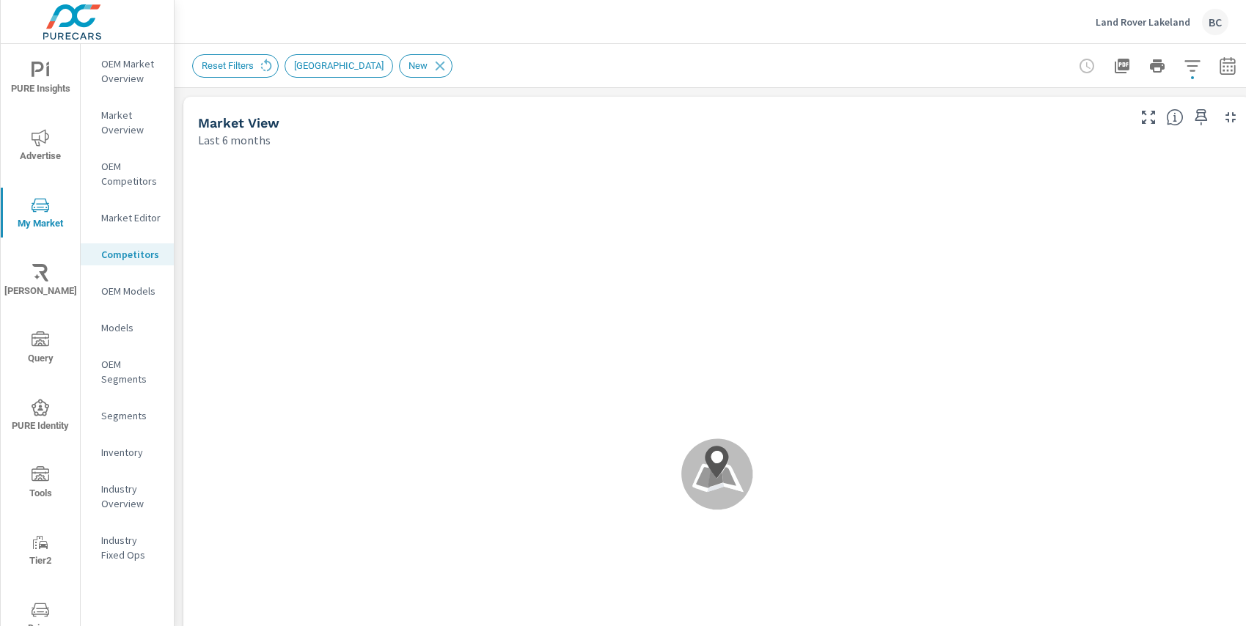
scroll to position [660, 0]
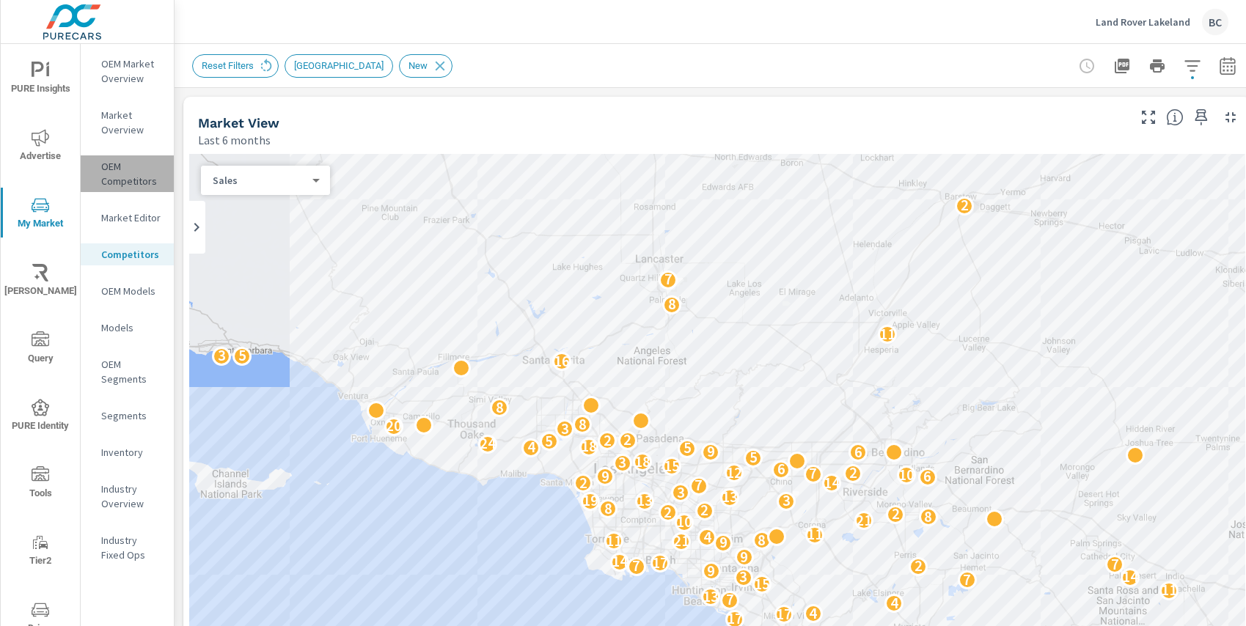
click at [138, 173] on p "OEM Competitors" at bounding box center [131, 173] width 61 height 29
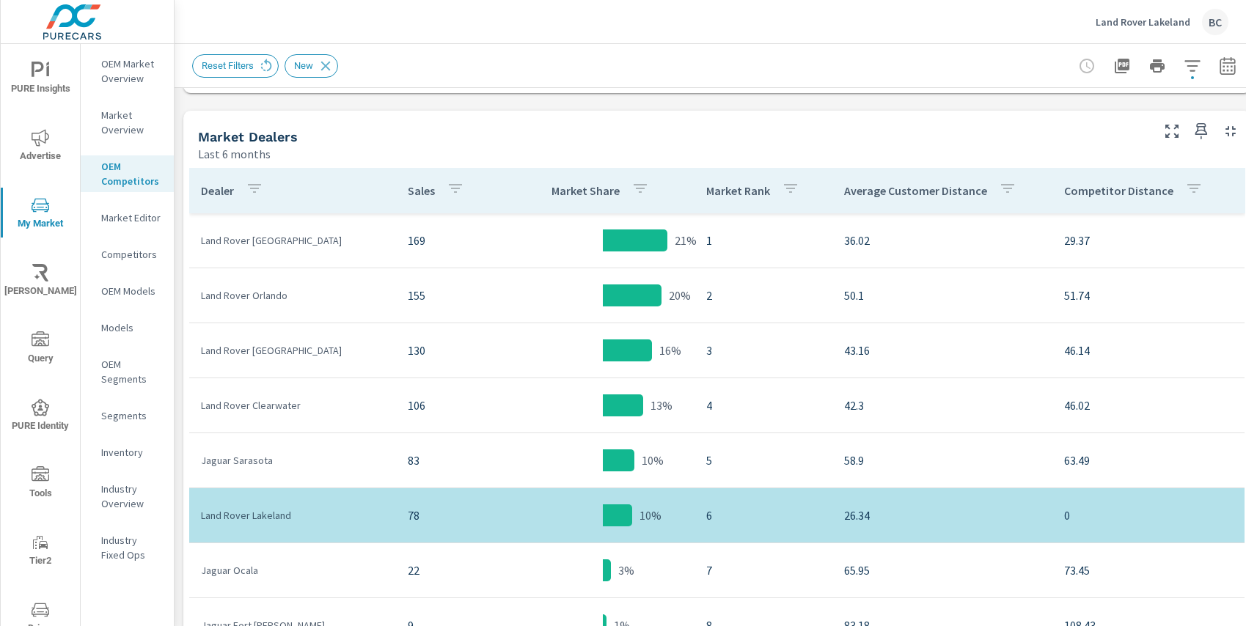
scroll to position [710, 0]
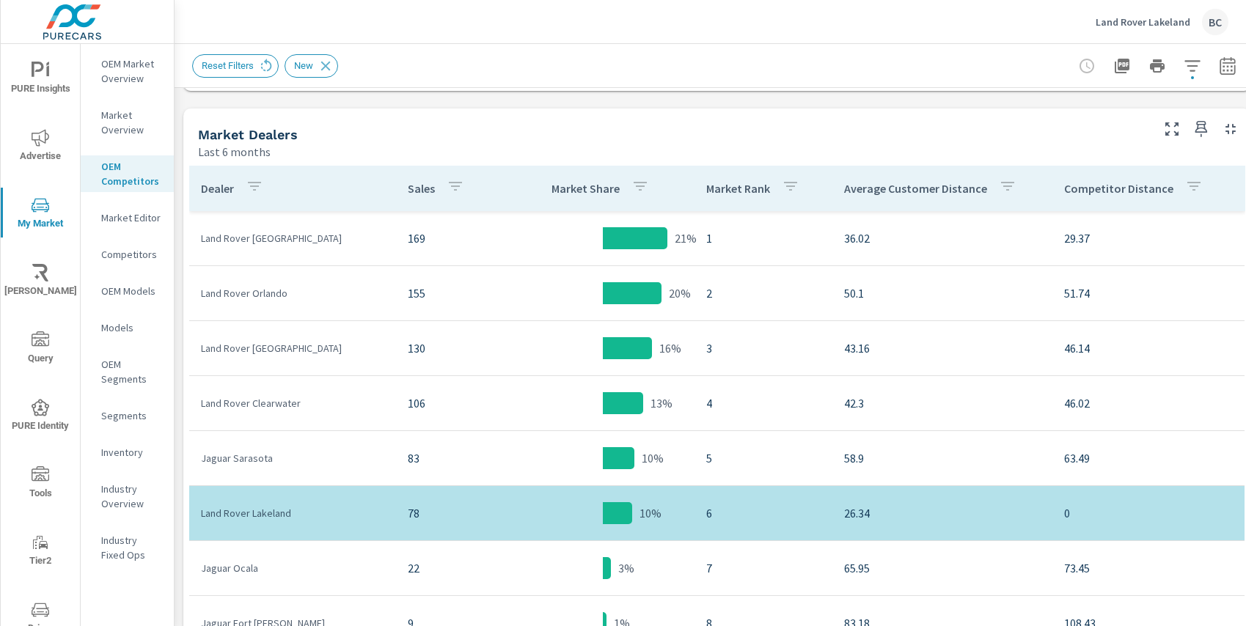
click at [126, 81] on p "OEM Market Overview" at bounding box center [131, 70] width 61 height 29
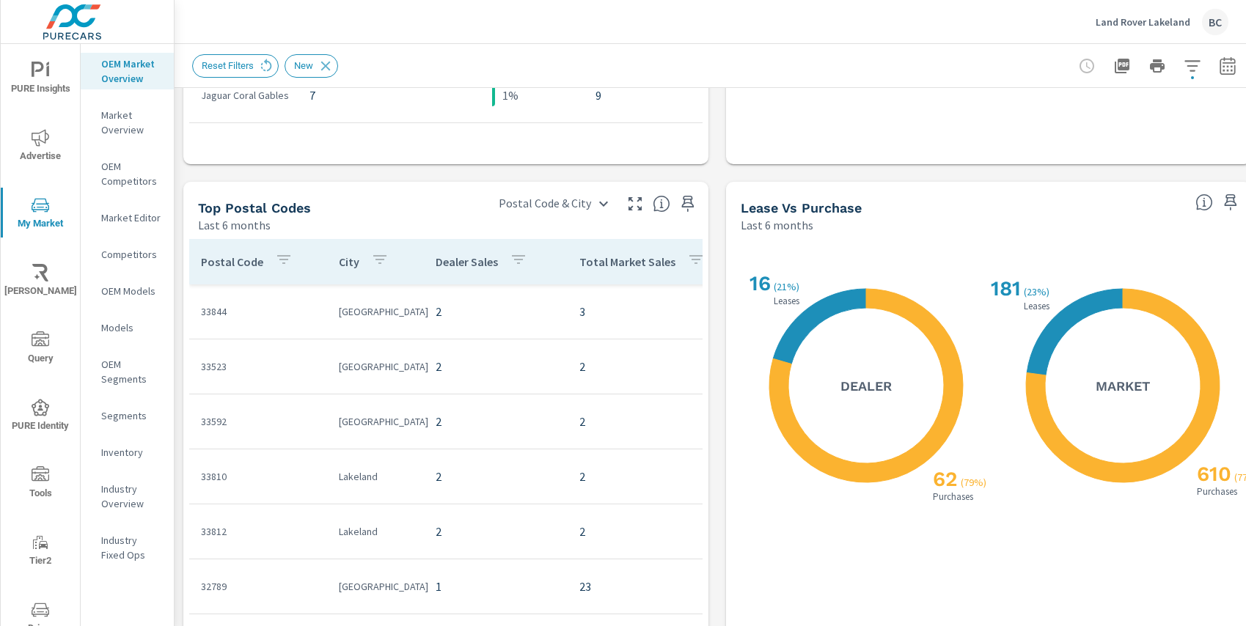
scroll to position [1239, 0]
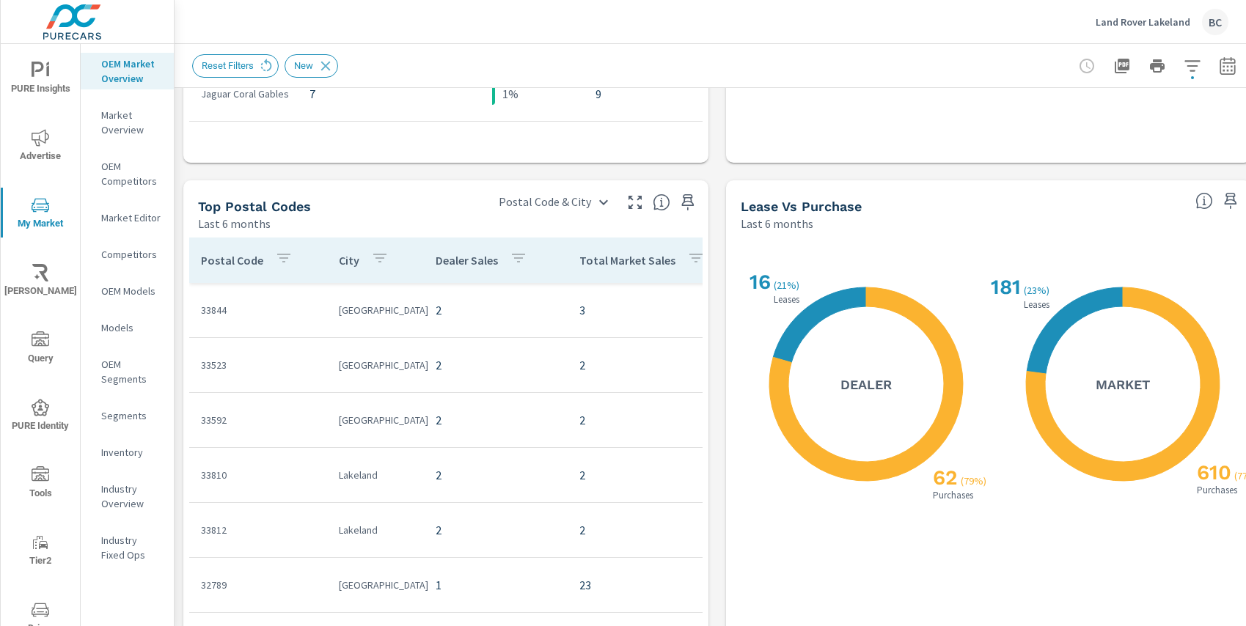
click at [918, 312] on icon at bounding box center [866, 384] width 194 height 194
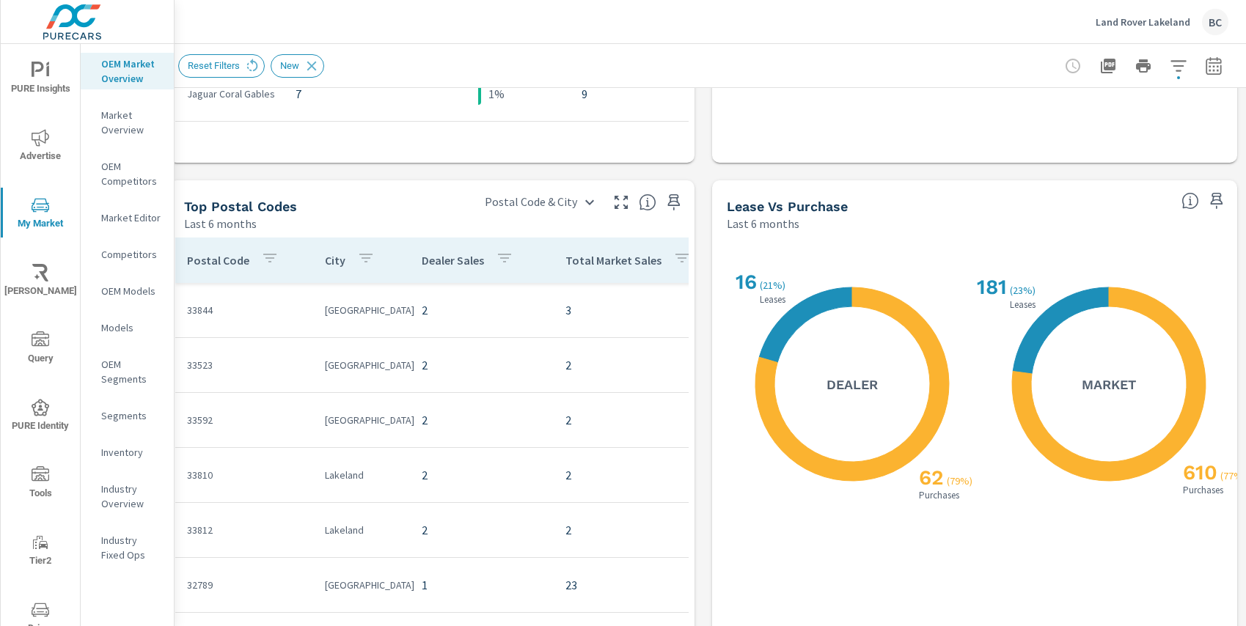
click at [1013, 400] on icon at bounding box center [1109, 384] width 194 height 194
click at [1019, 336] on icon at bounding box center [1061, 330] width 96 height 87
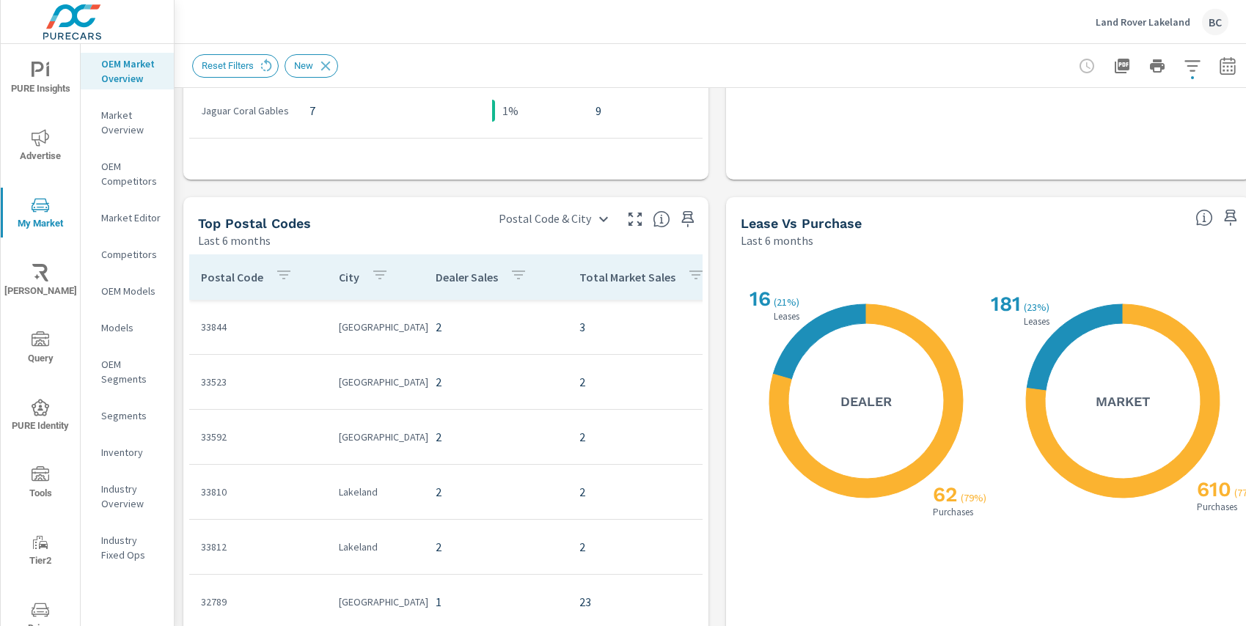
scroll to position [944, 0]
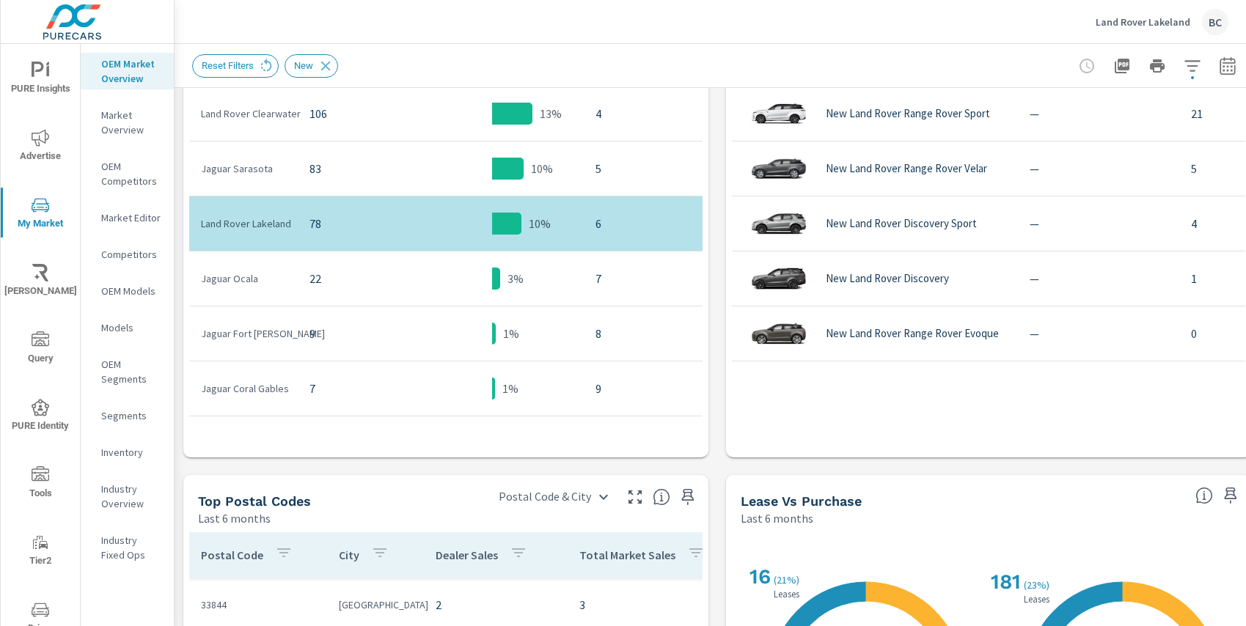
click at [117, 330] on p "Models" at bounding box center [131, 327] width 61 height 15
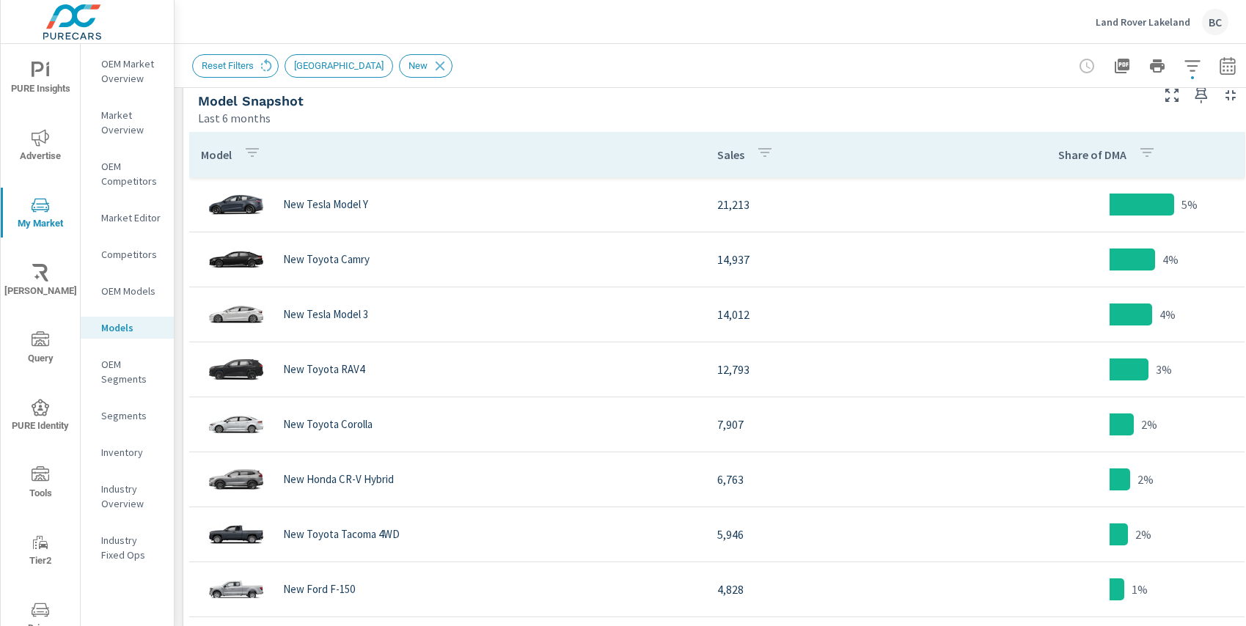
scroll to position [746, 0]
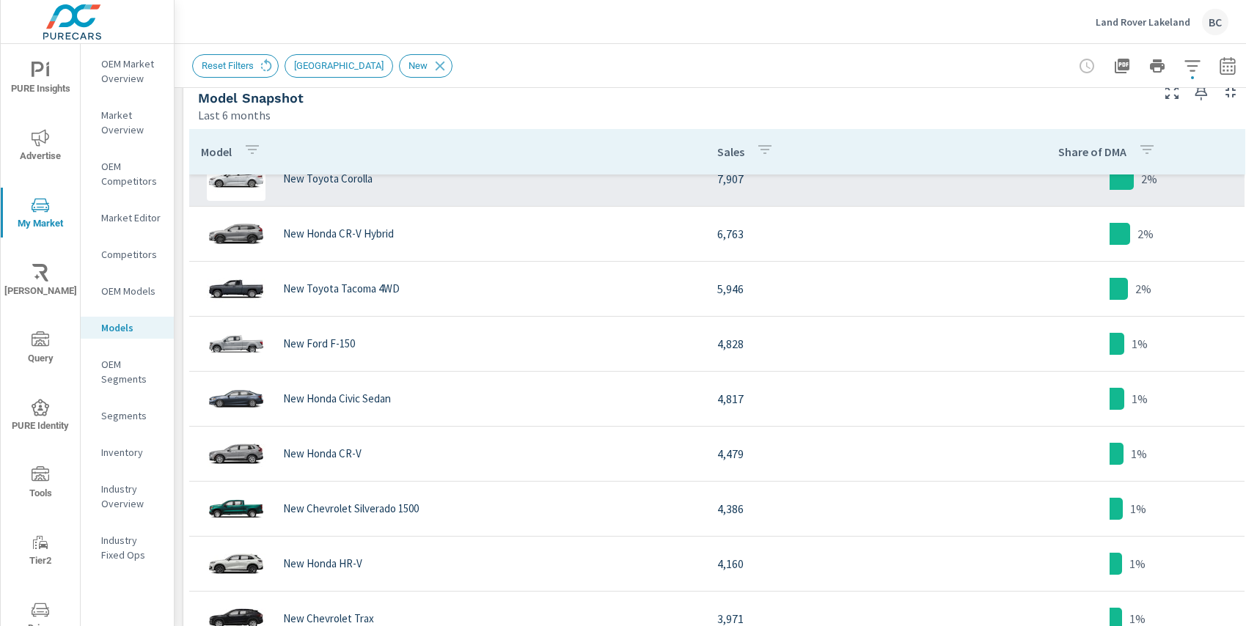
scroll to position [83, 0]
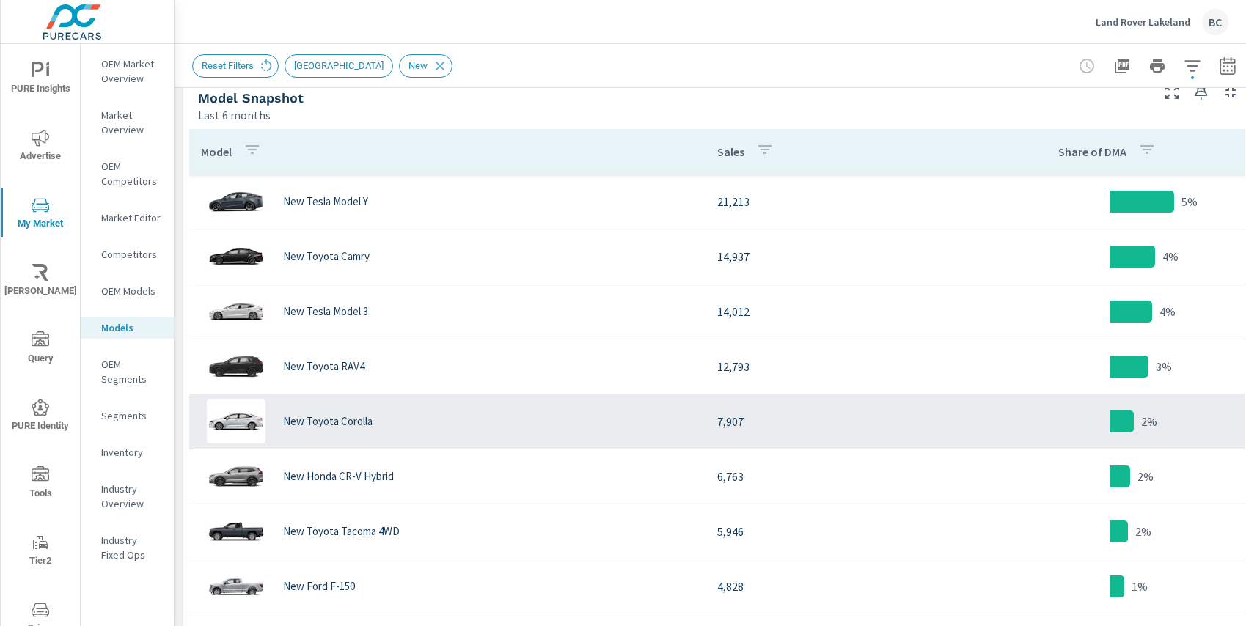
scroll to position [75, 0]
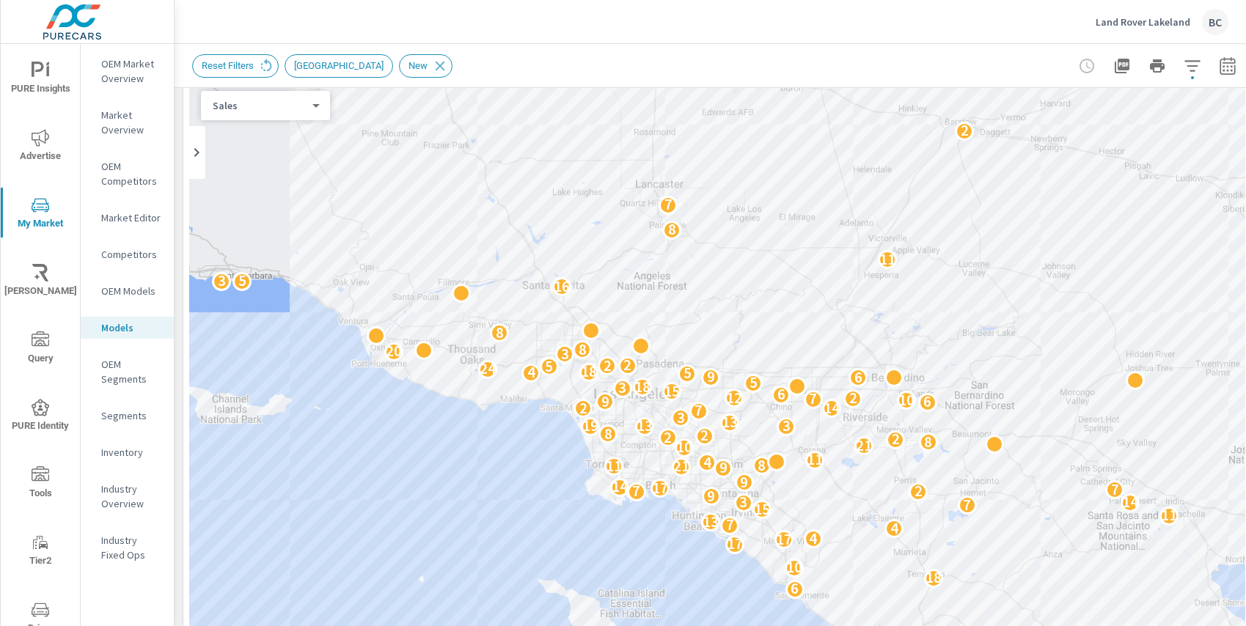
click at [122, 67] on p "OEM Market Overview" at bounding box center [131, 70] width 61 height 29
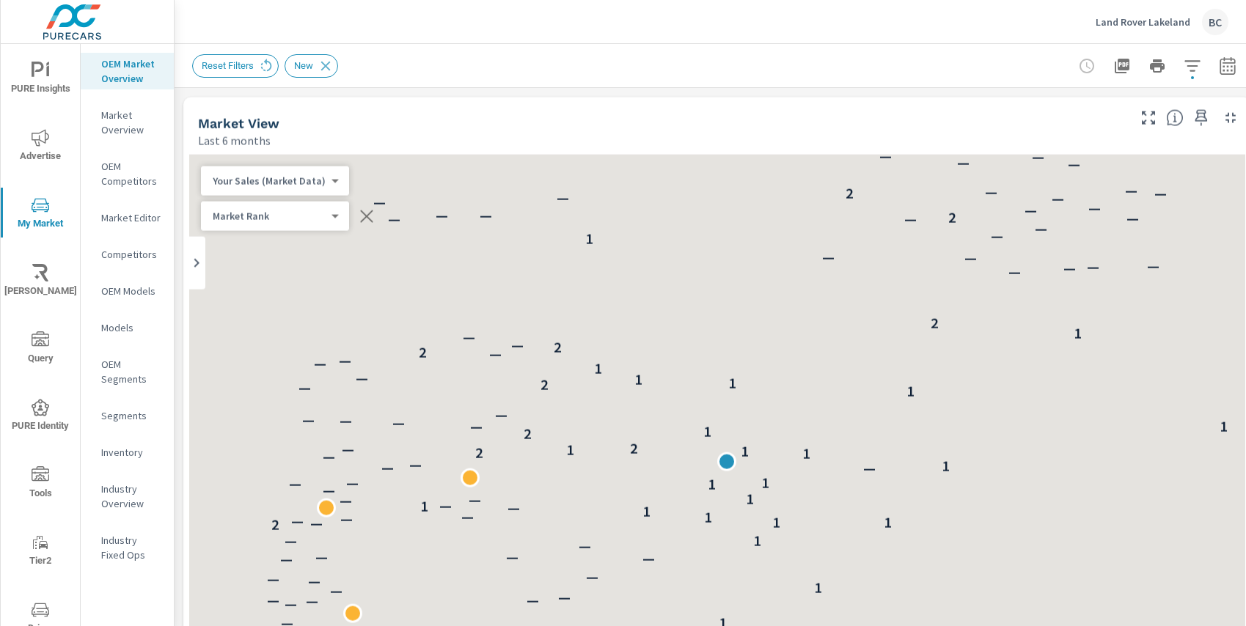
scroll to position [660, 0]
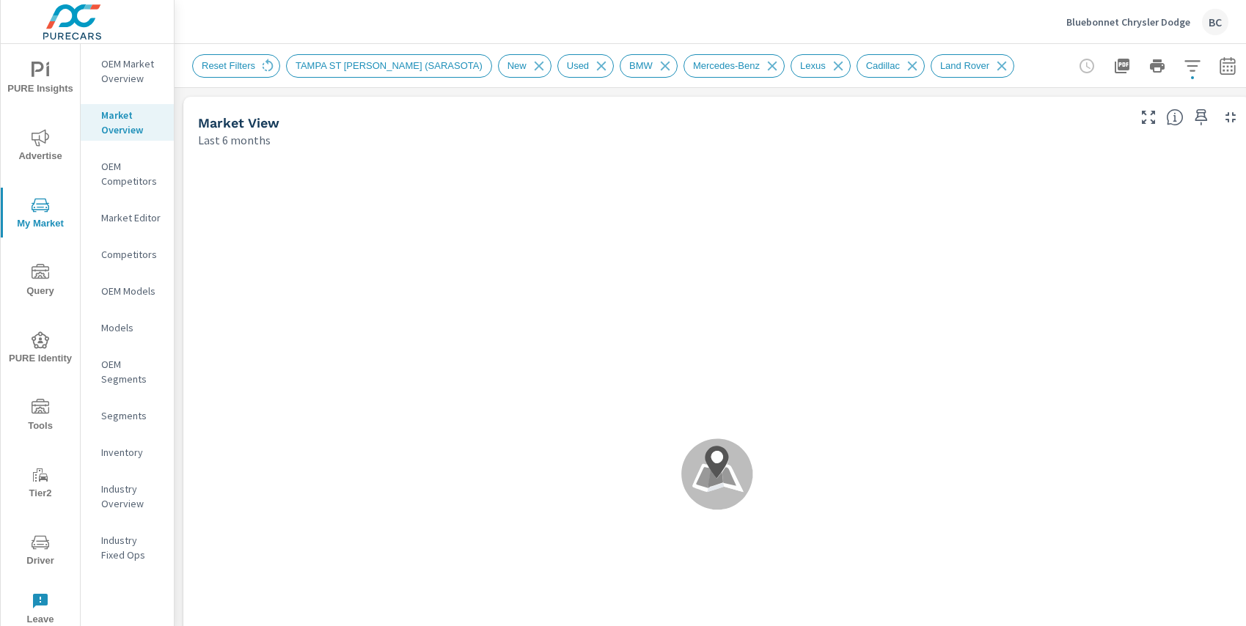
scroll to position [1705, 0]
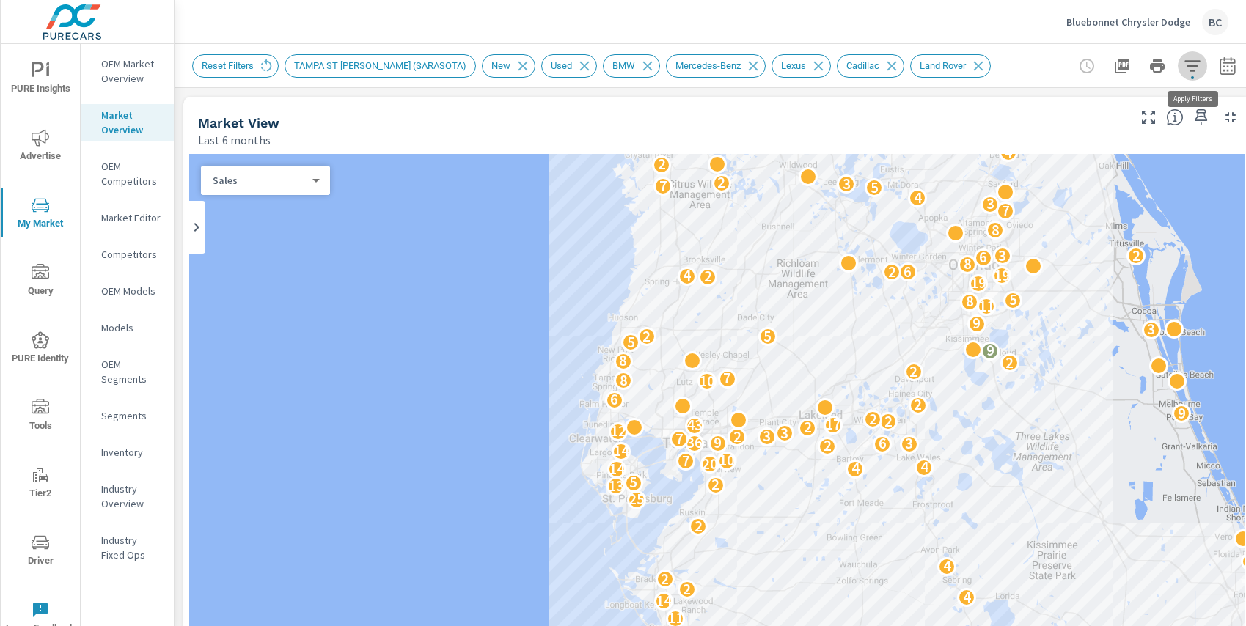
click at [1195, 69] on icon "button" at bounding box center [1192, 66] width 18 height 18
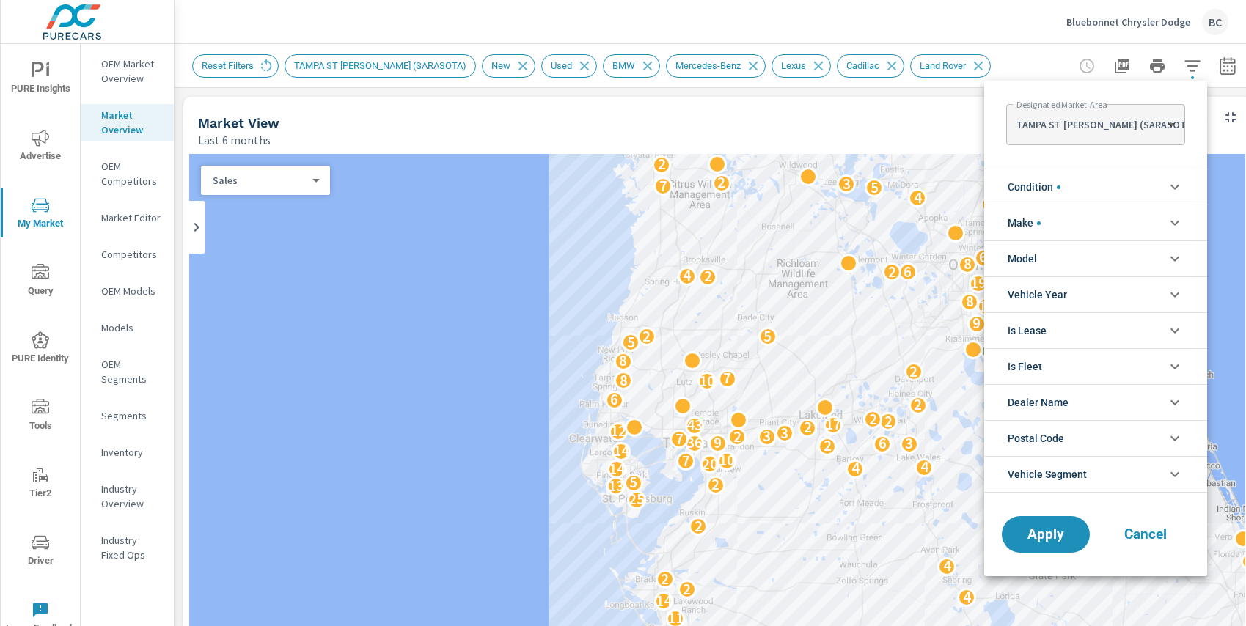
scroll to position [33, 0]
click at [1147, 183] on li "Condition" at bounding box center [1095, 187] width 223 height 36
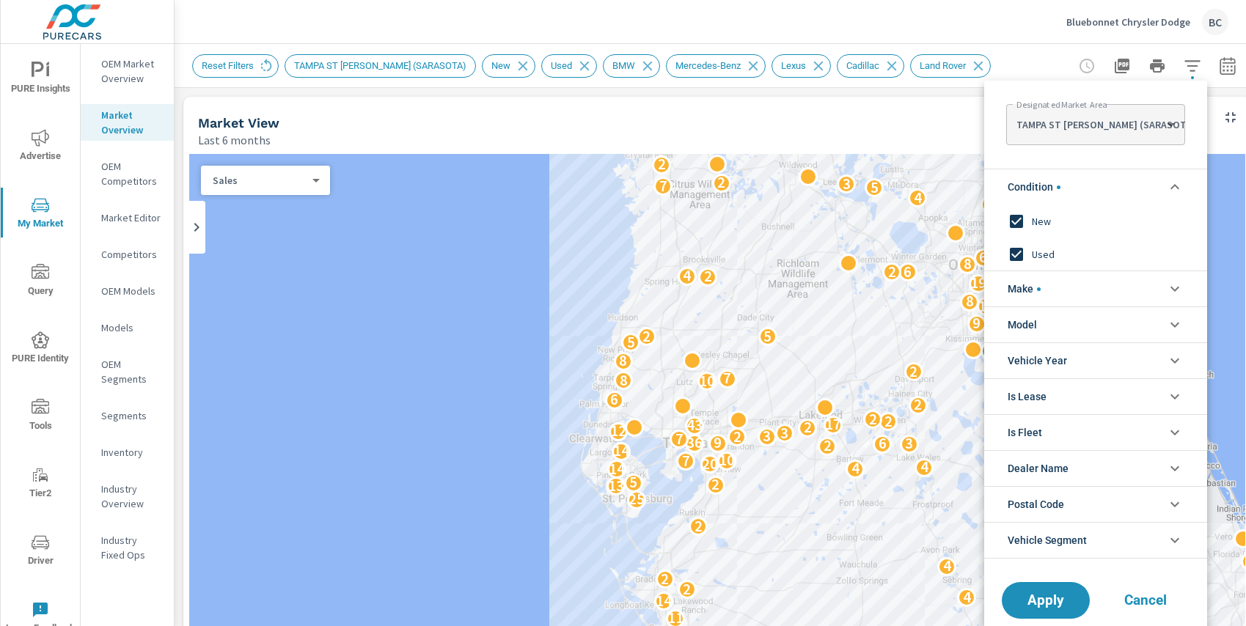
scroll to position [0, 0]
click at [1147, 183] on li "Condition" at bounding box center [1095, 187] width 223 height 36
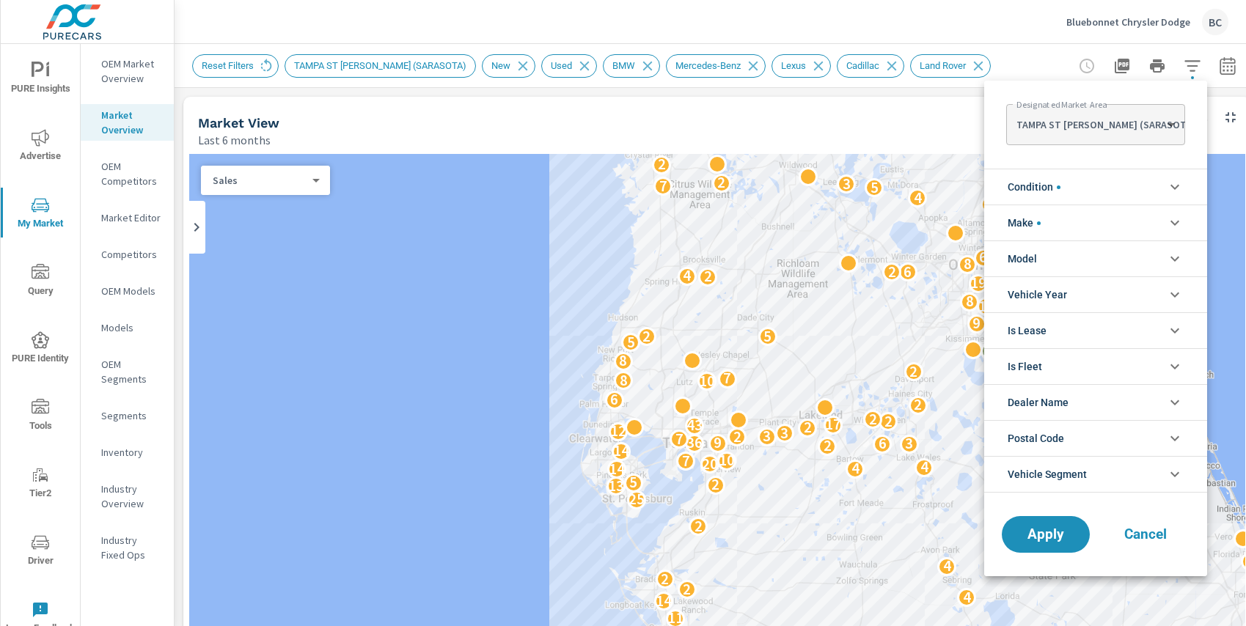
click at [1139, 223] on li "Make" at bounding box center [1095, 223] width 223 height 36
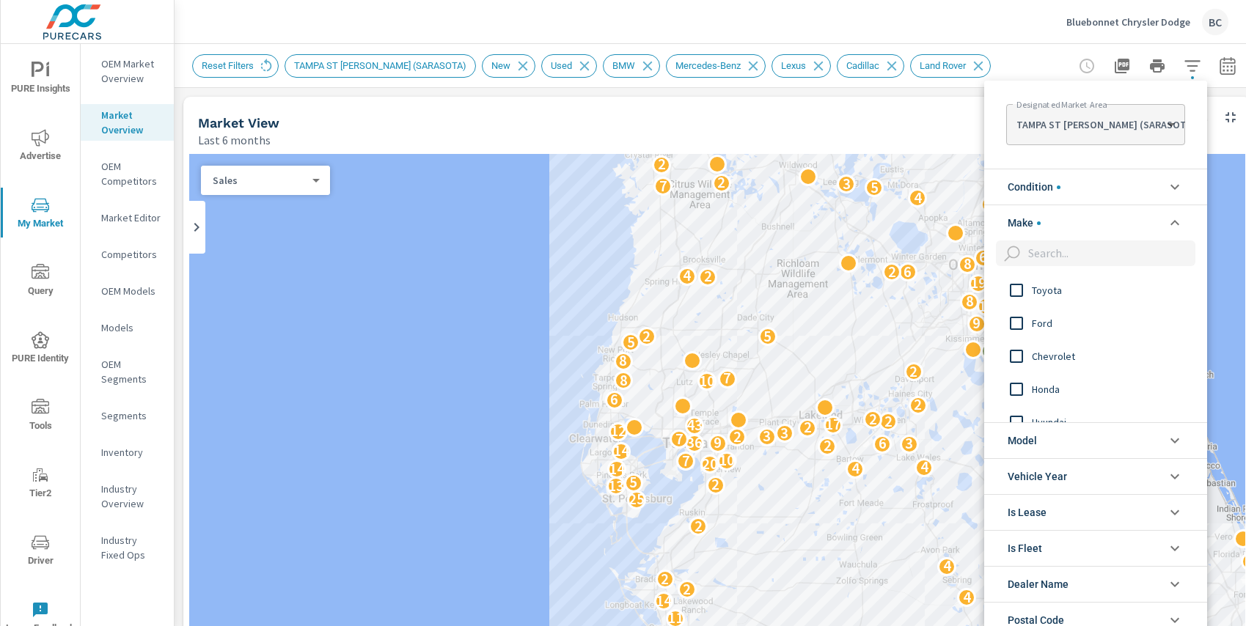
click at [1153, 228] on li "Make" at bounding box center [1095, 223] width 223 height 36
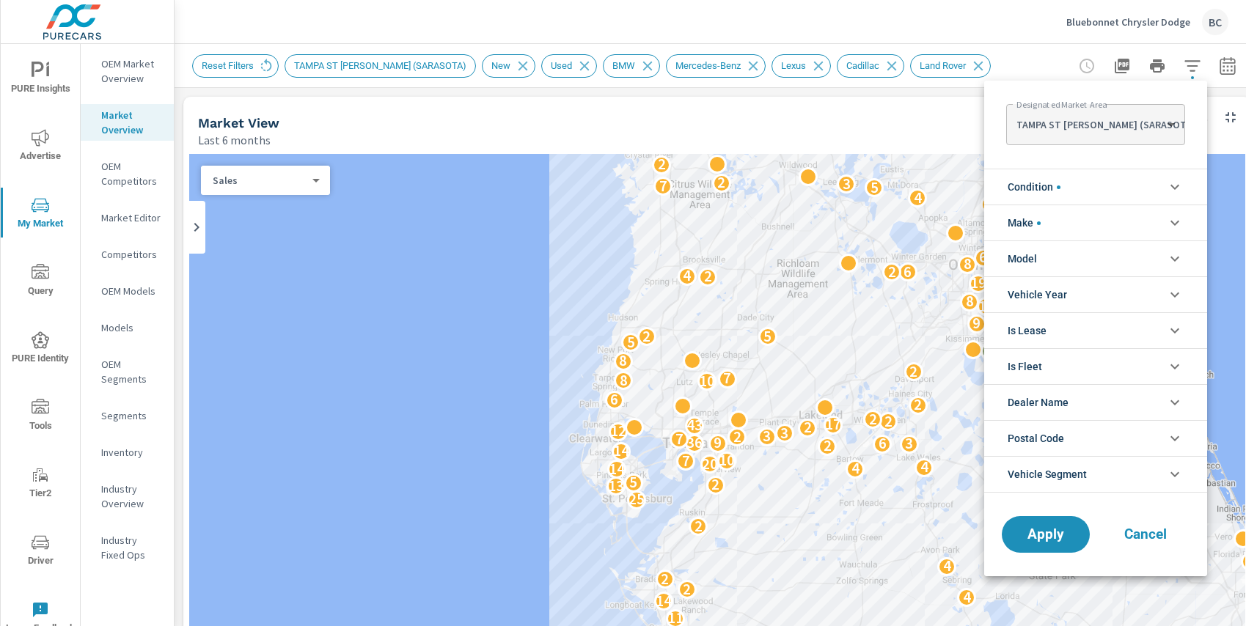
click at [1144, 260] on li "Model" at bounding box center [1095, 258] width 223 height 36
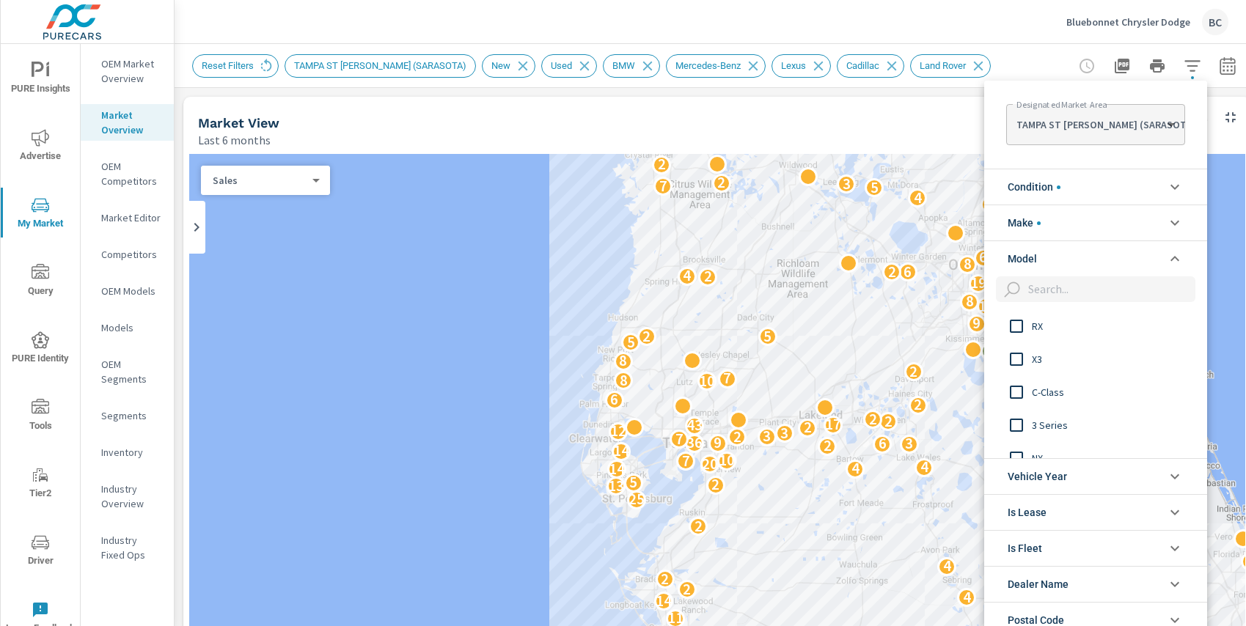
click at [1141, 262] on li "Model" at bounding box center [1095, 258] width 223 height 36
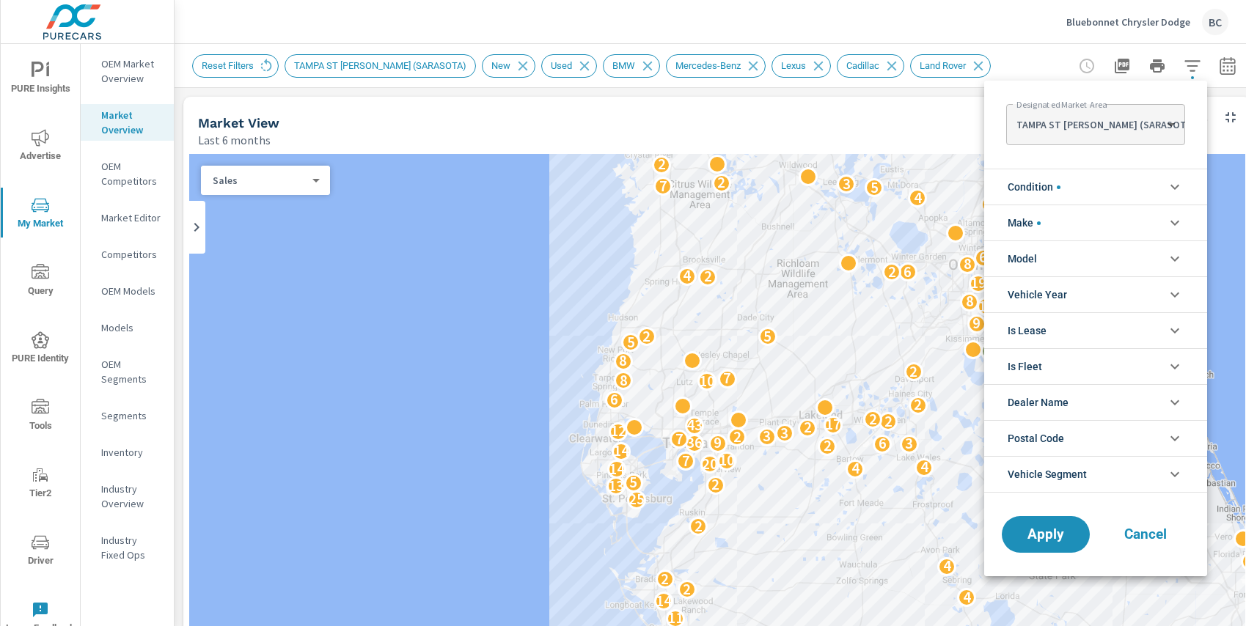
click at [1132, 341] on li "Is Lease" at bounding box center [1095, 330] width 223 height 36
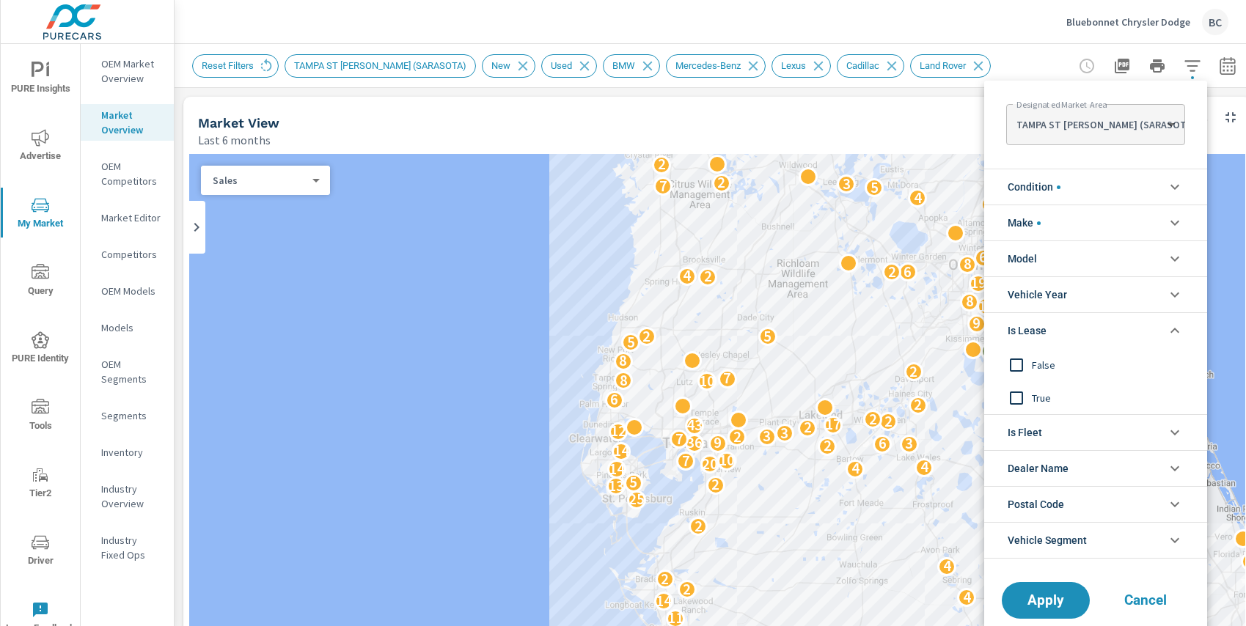
click at [1132, 341] on li "Is Lease" at bounding box center [1095, 330] width 223 height 36
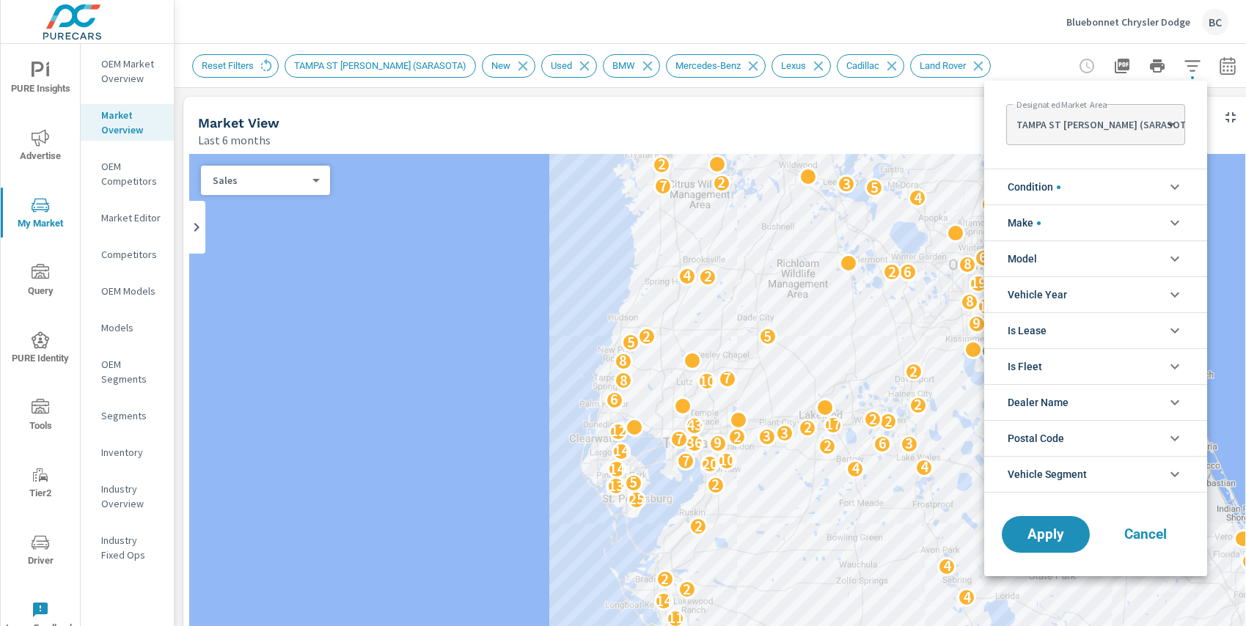
click at [1170, 125] on body "PURE Insights Advertise My Market Query PURE Identity Tools Tier2 Driver Leave …" at bounding box center [623, 313] width 1246 height 626
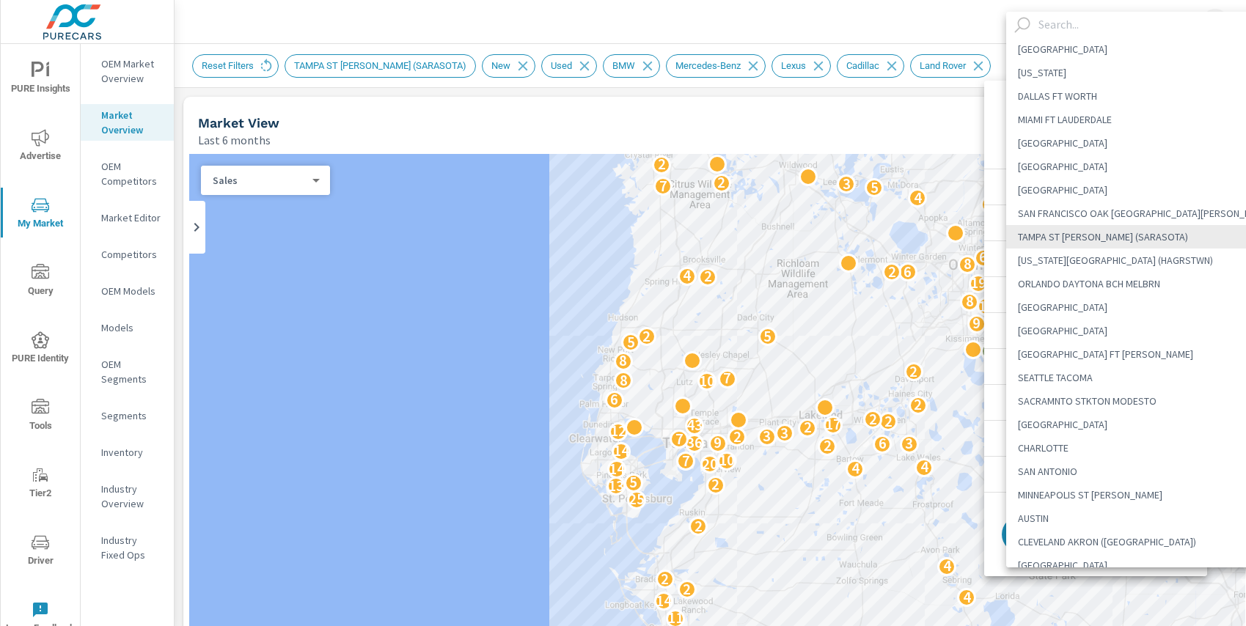
click at [916, 114] on div at bounding box center [623, 313] width 1246 height 626
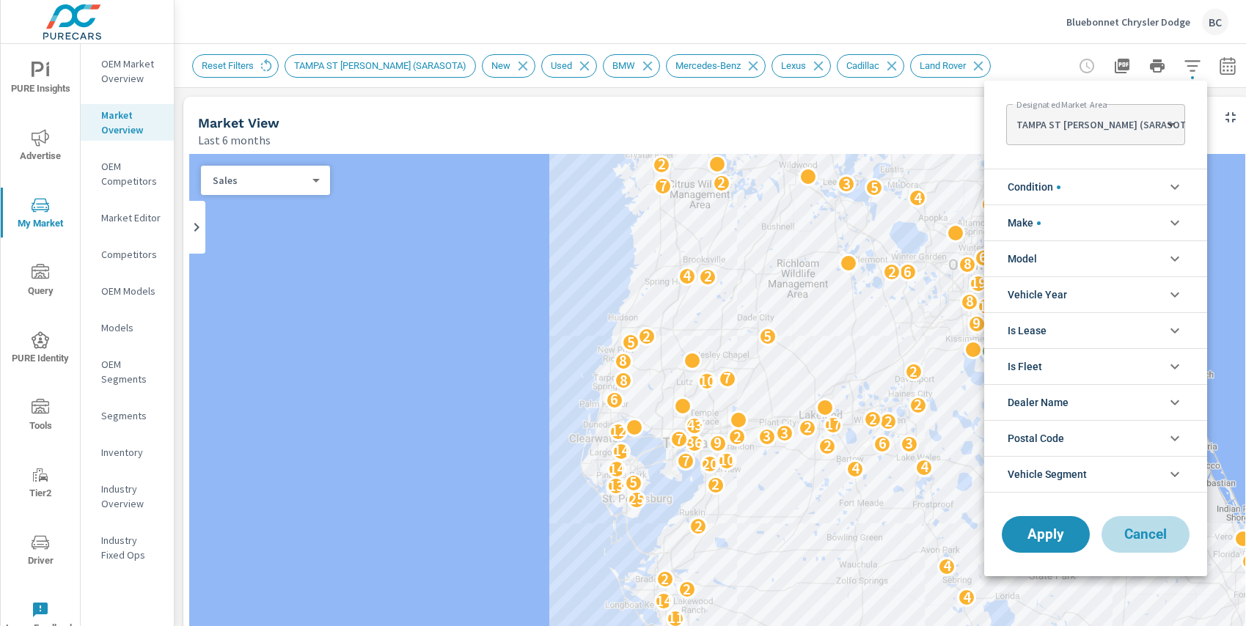
click at [1141, 534] on span "Cancel" at bounding box center [1145, 534] width 59 height 13
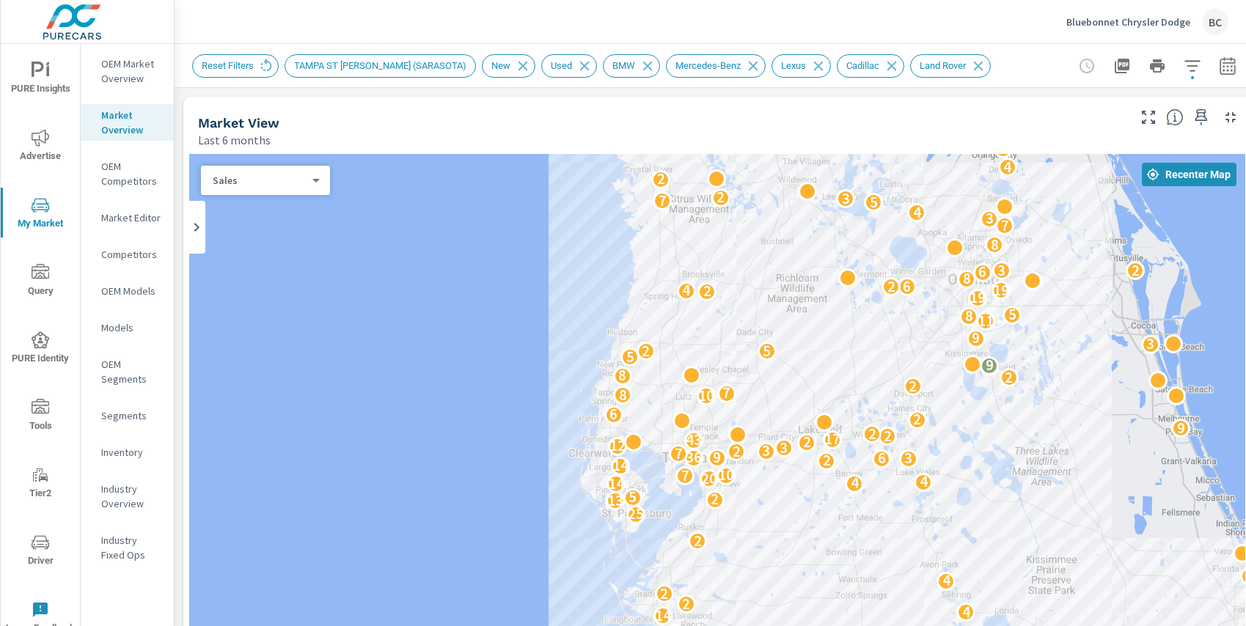
drag, startPoint x: 955, startPoint y: 342, endPoint x: 952, endPoint y: 321, distance: 21.5
click at [952, 321] on div "6 4 3 10 15 7 4 3 2 13 2 8 6 2 2 10 2 9 2 2 26 12 7 11 14 4 2 2 4 4 2 25 13 2 5…" at bounding box center [717, 451] width 1056 height 595
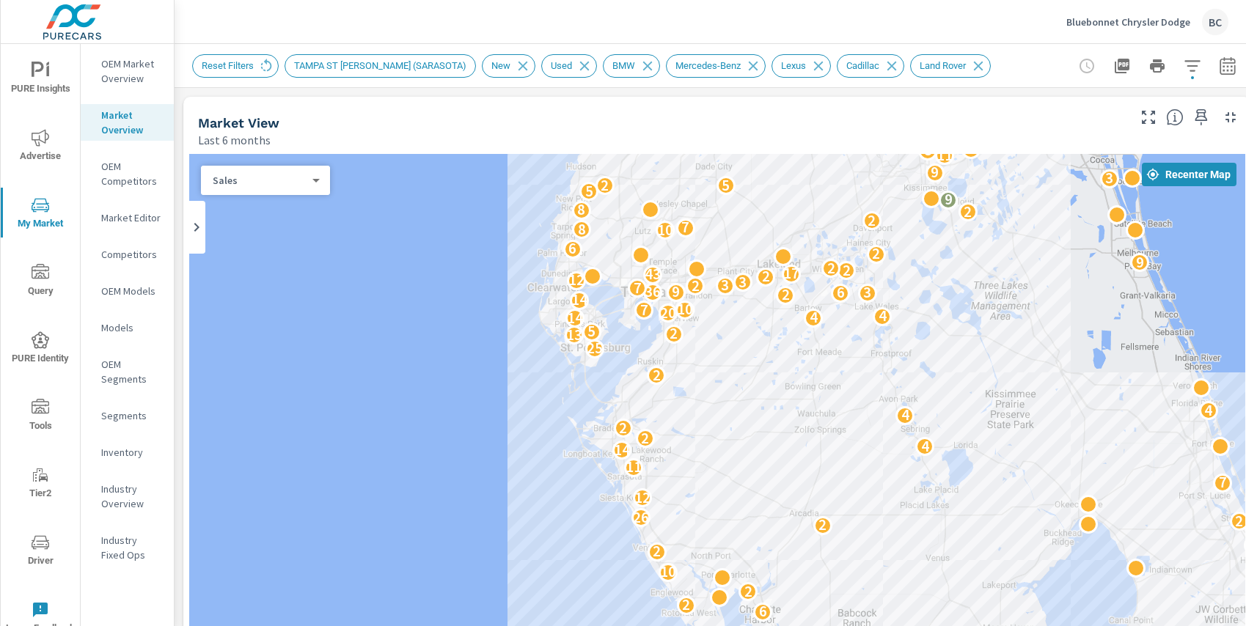
drag, startPoint x: 1013, startPoint y: 421, endPoint x: 971, endPoint y: 254, distance: 171.8
click at [971, 254] on div "5 9 4 18 10 2 6 4 4 4 4 17 7 2 3 3 10 2 10 5 8 9 8 8 6 7 3 10 15 7 4 3 2 13 2 8…" at bounding box center [717, 451] width 1056 height 595
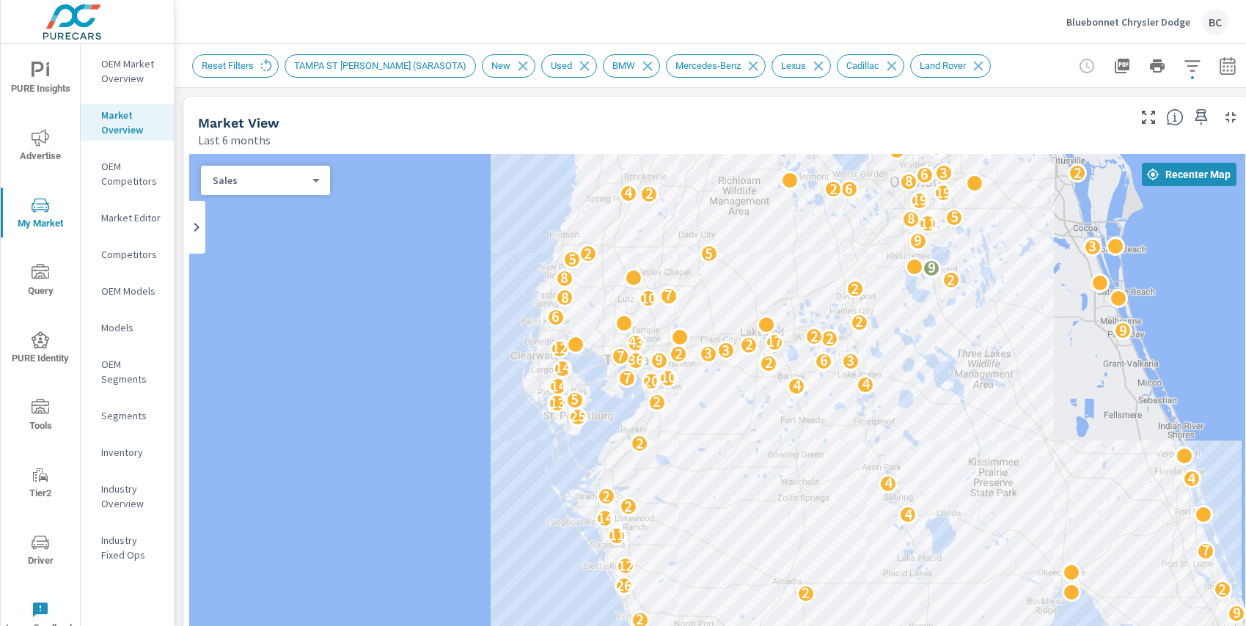
drag, startPoint x: 941, startPoint y: 476, endPoint x: 924, endPoint y: 543, distance: 69.7
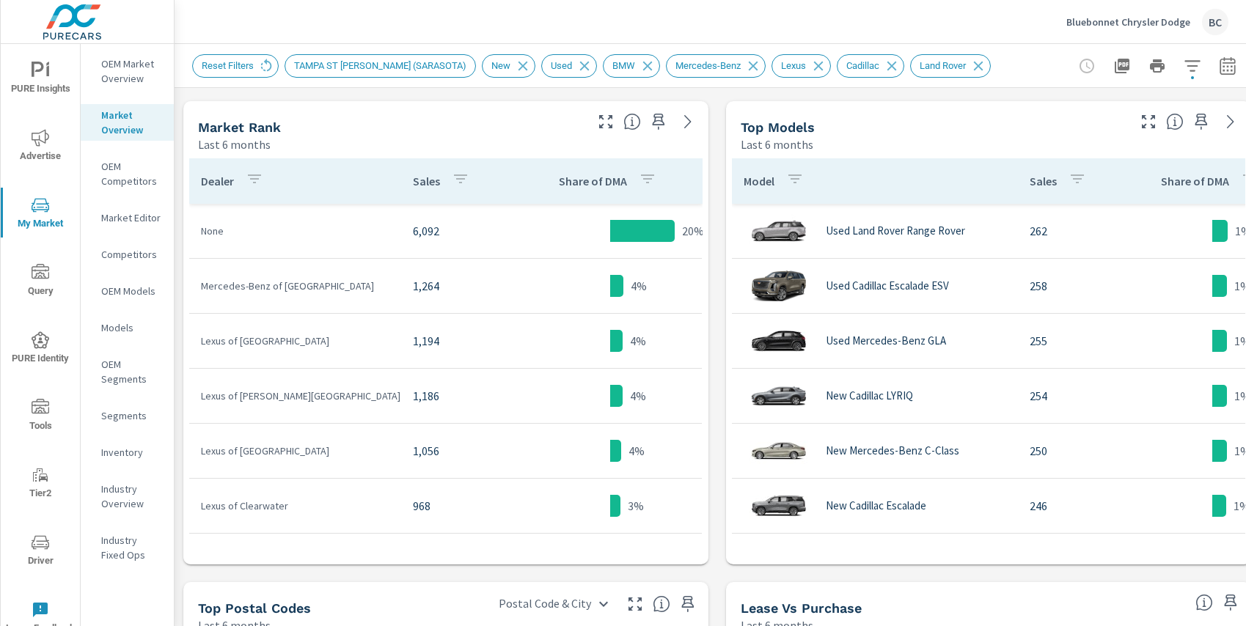
scroll to position [736, 0]
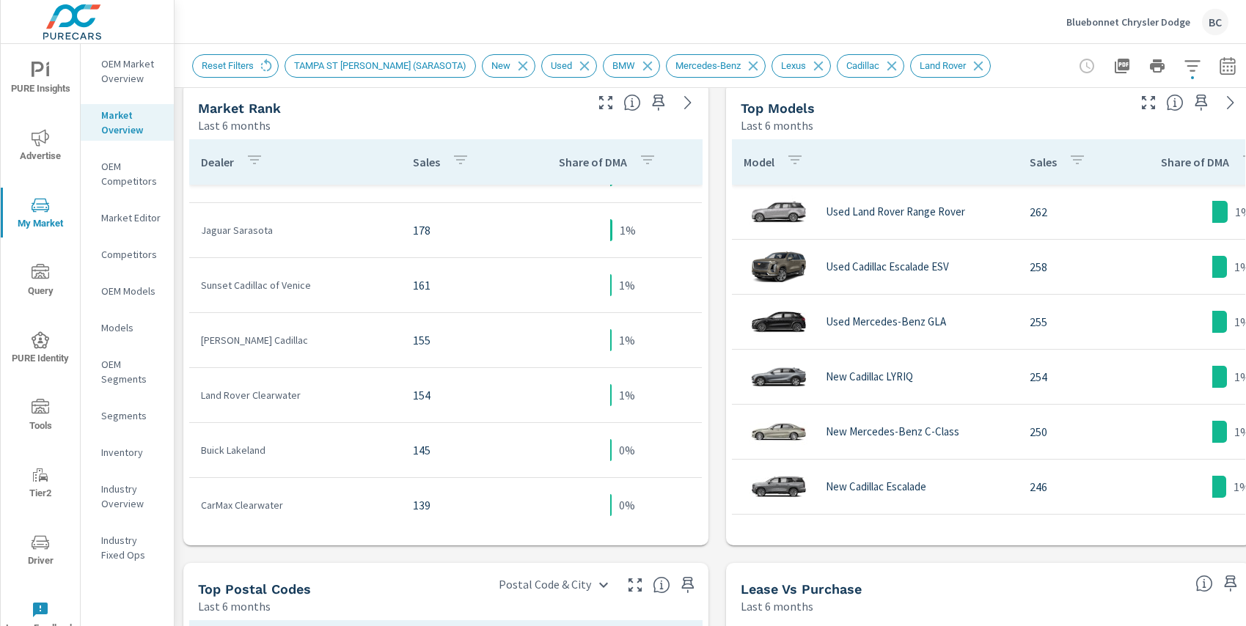
scroll to position [1529, 0]
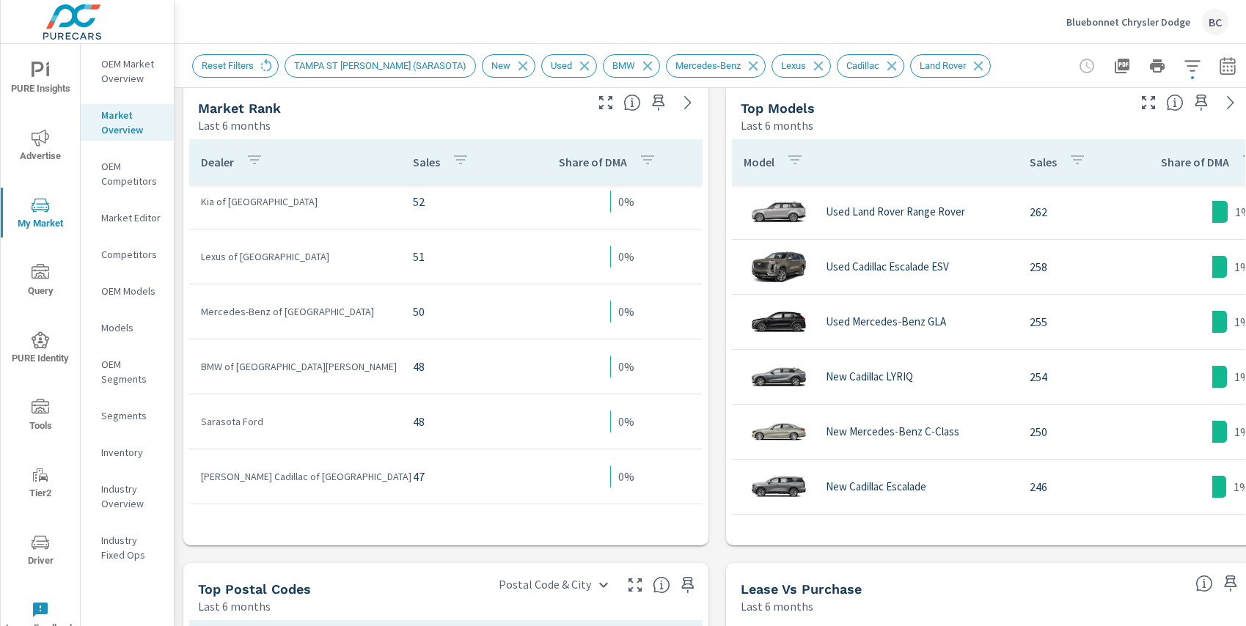
scroll to position [3058, 0]
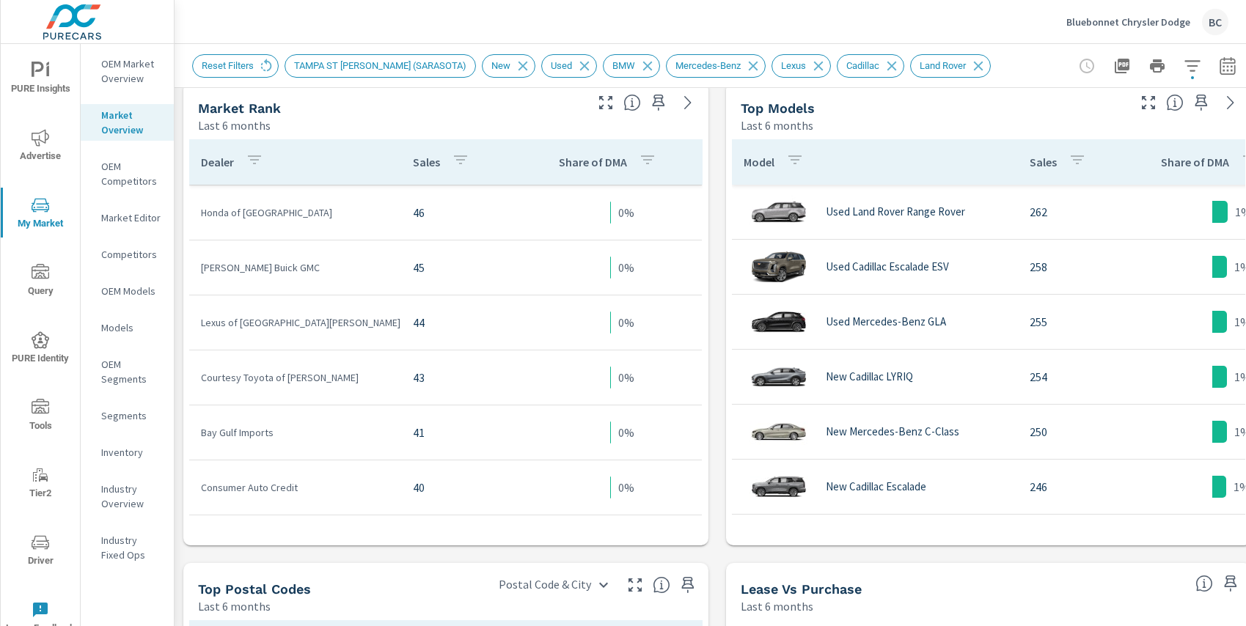
scroll to position [3466, 0]
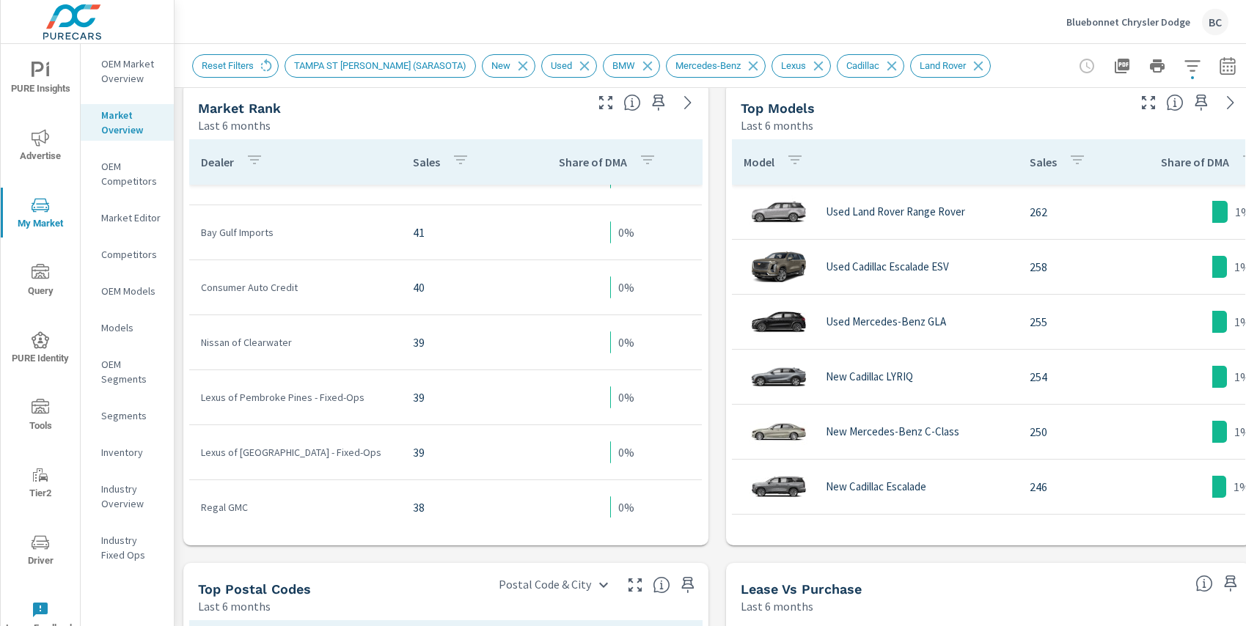
scroll to position [3692, 0]
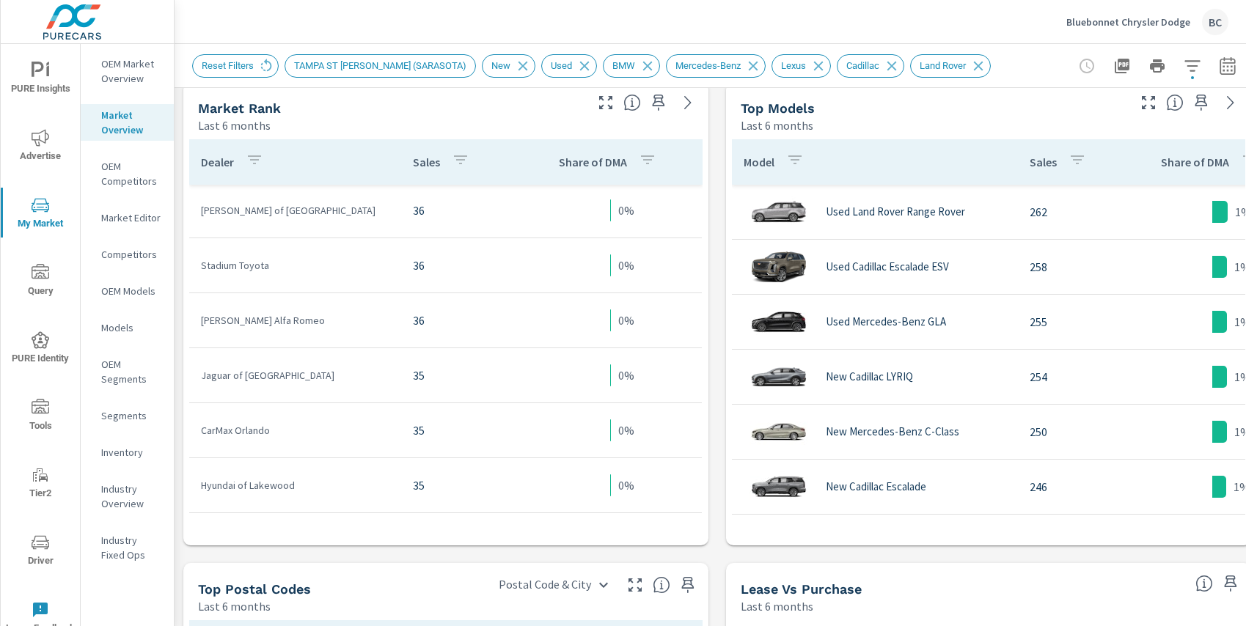
scroll to position [4175, 0]
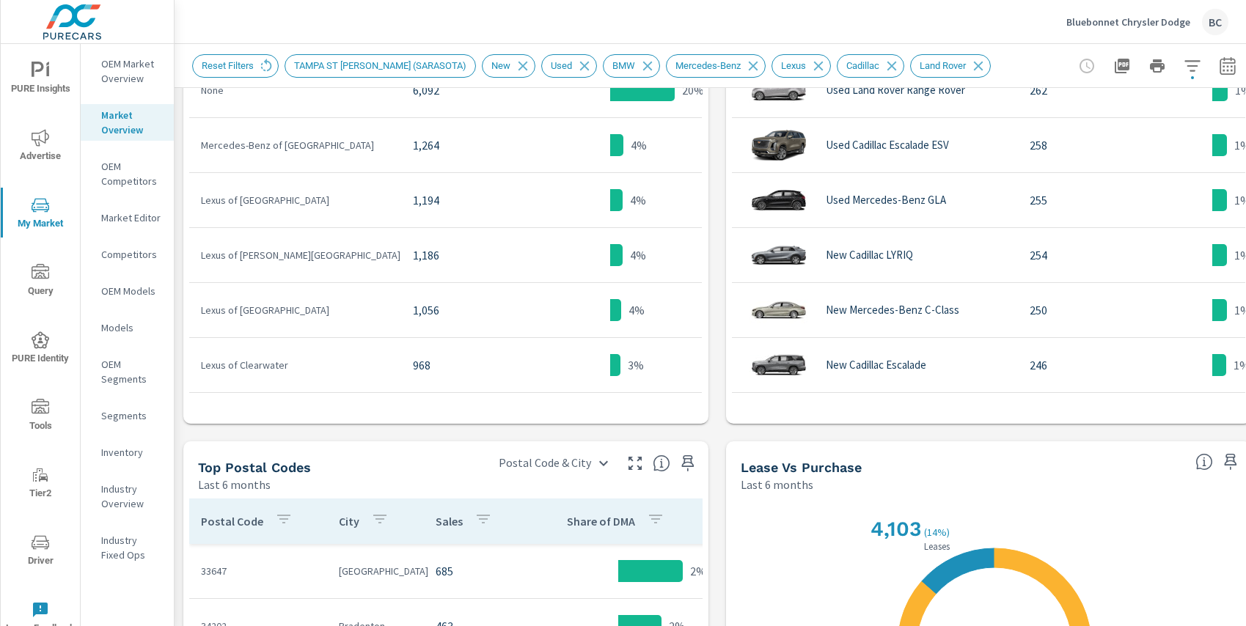
scroll to position [676, 0]
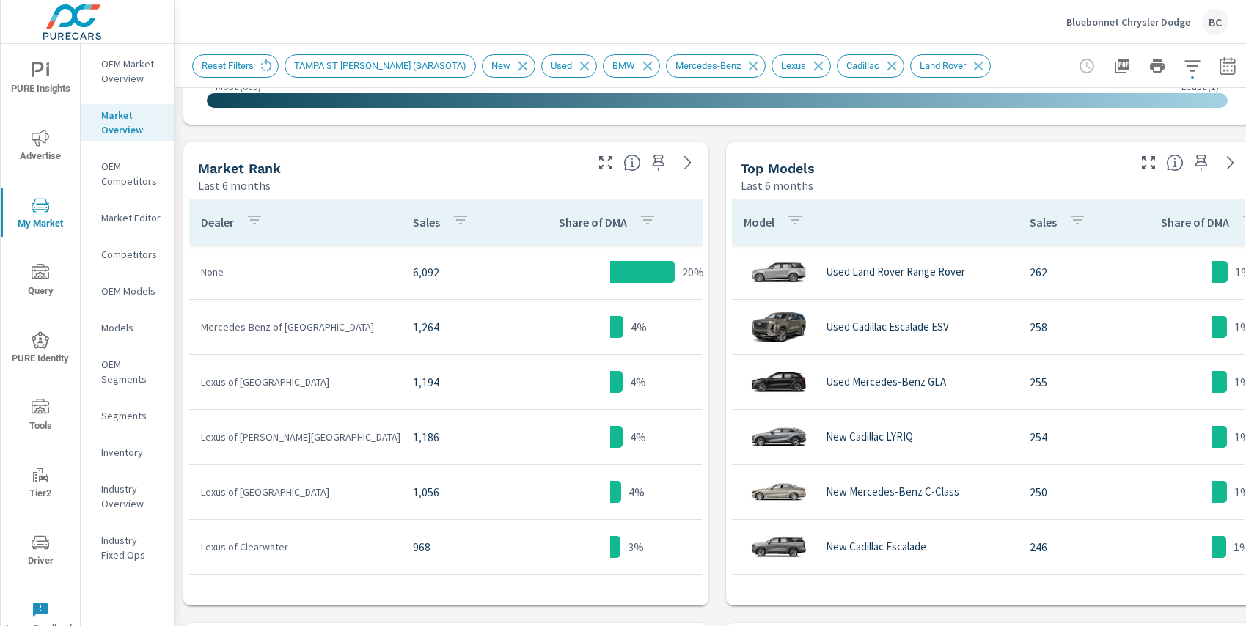
click at [1152, 163] on icon "button" at bounding box center [1148, 163] width 18 height 18
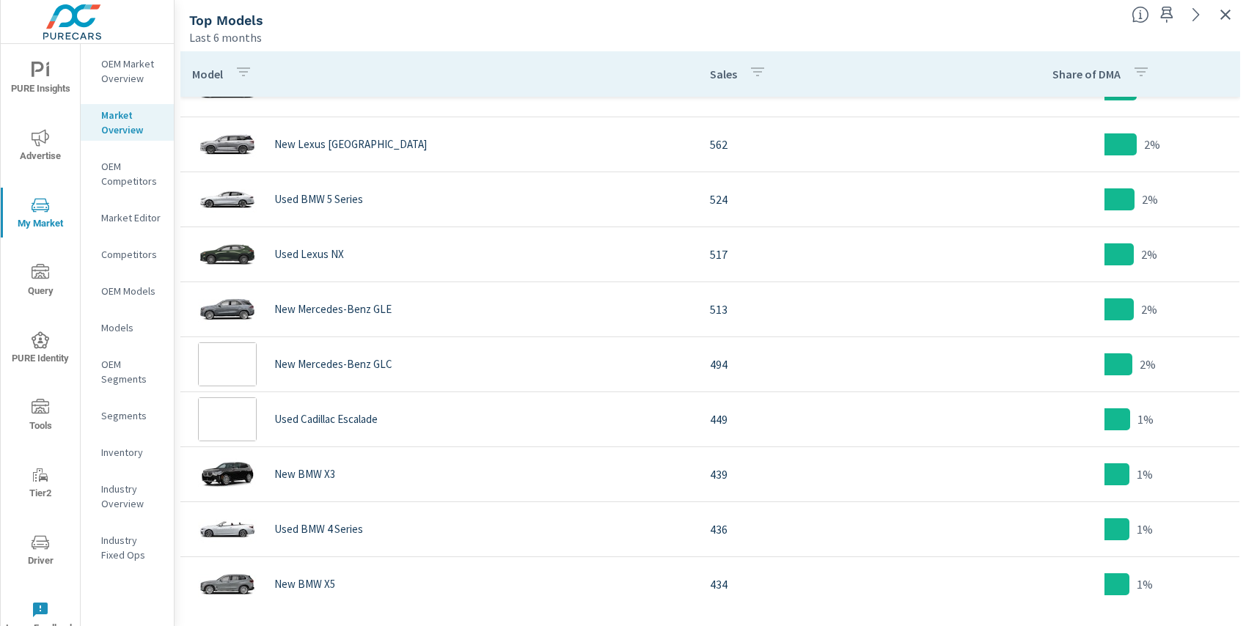
scroll to position [449, 0]
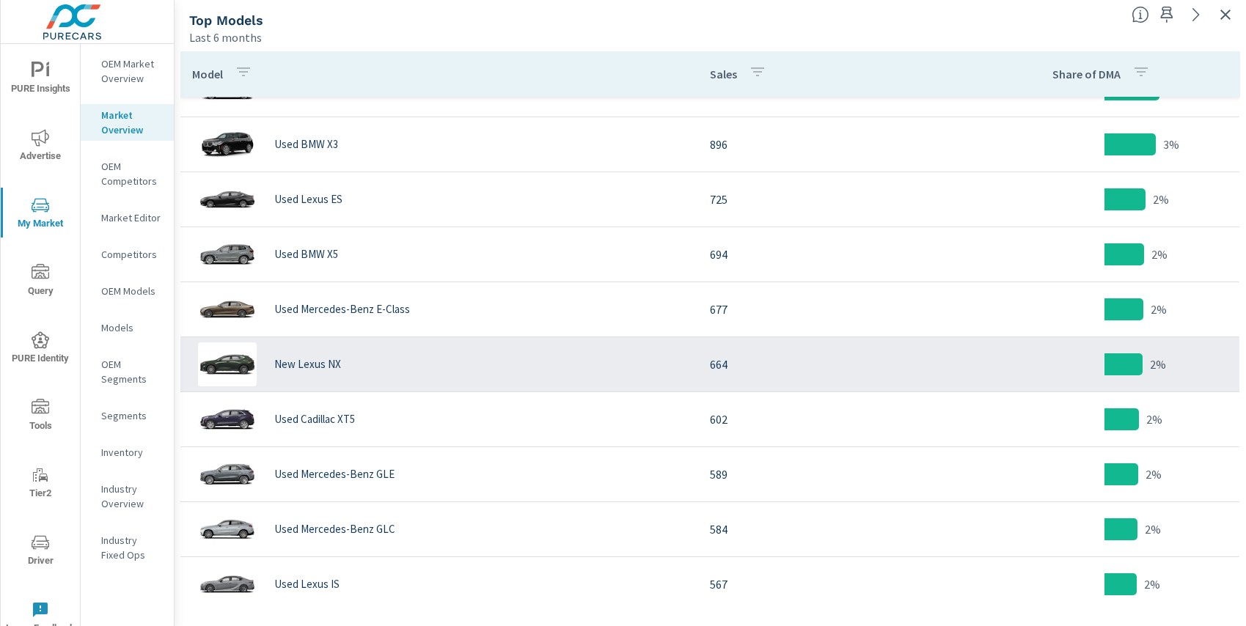
scroll to position [348, 0]
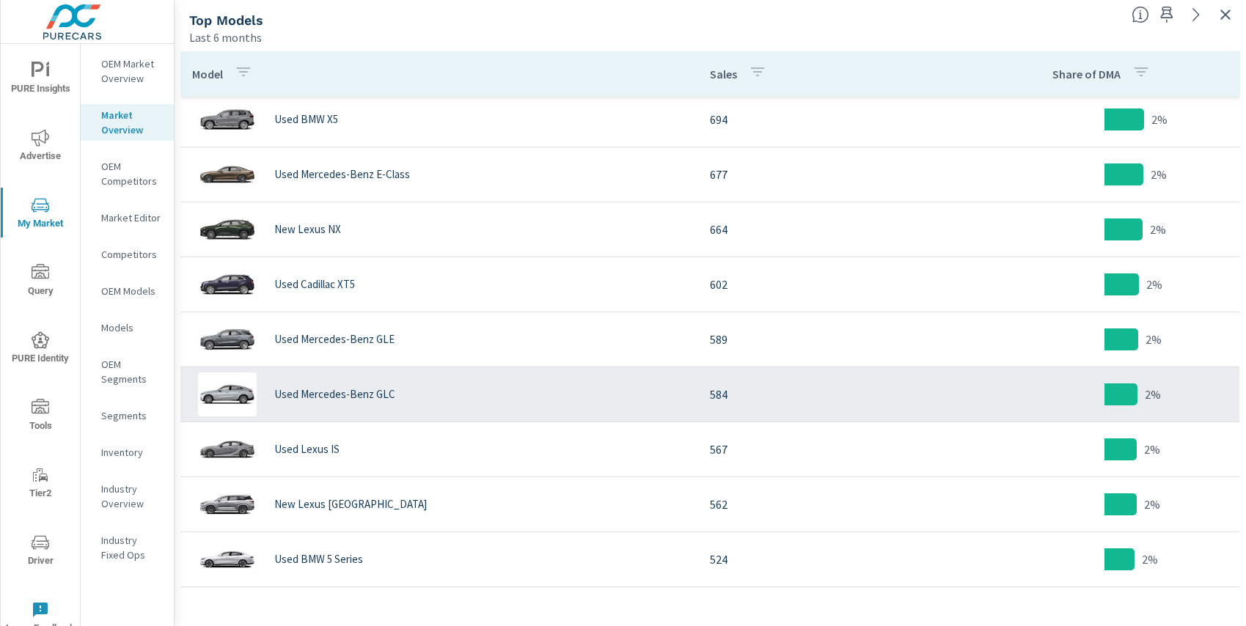
scroll to position [293, 0]
